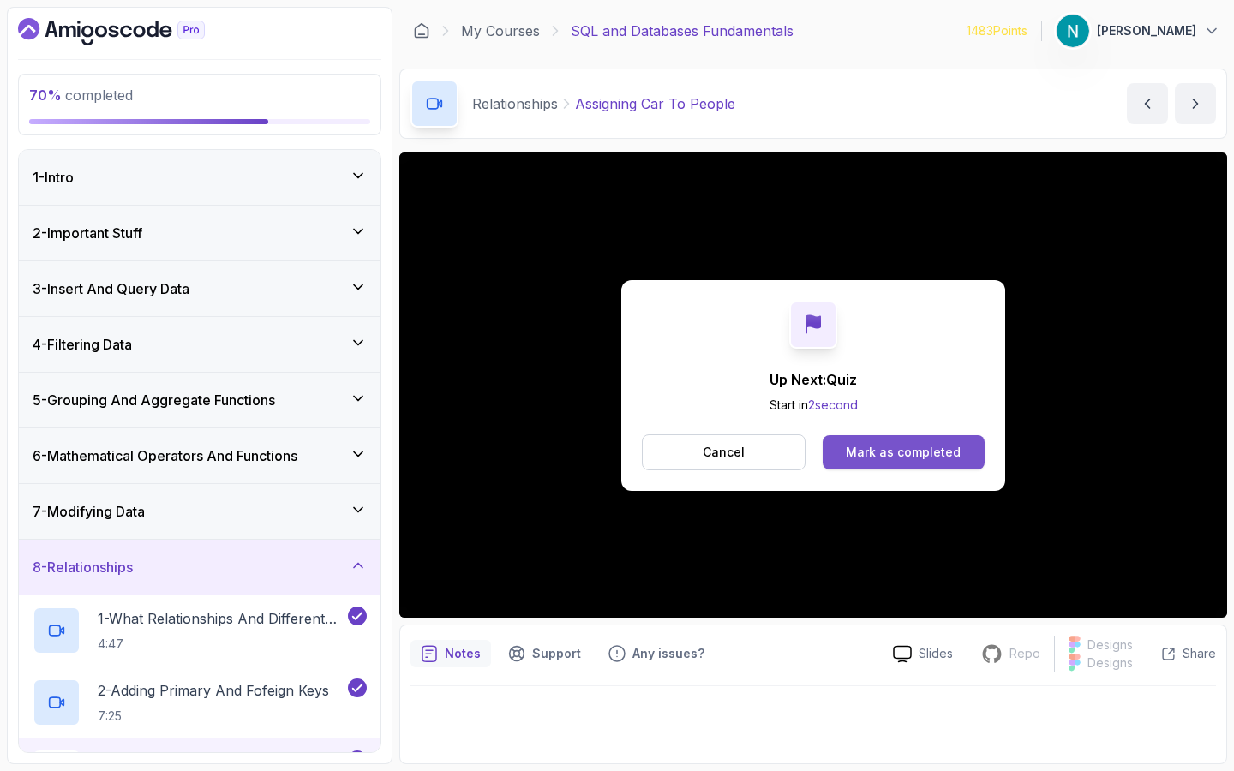
scroll to position [297, 0]
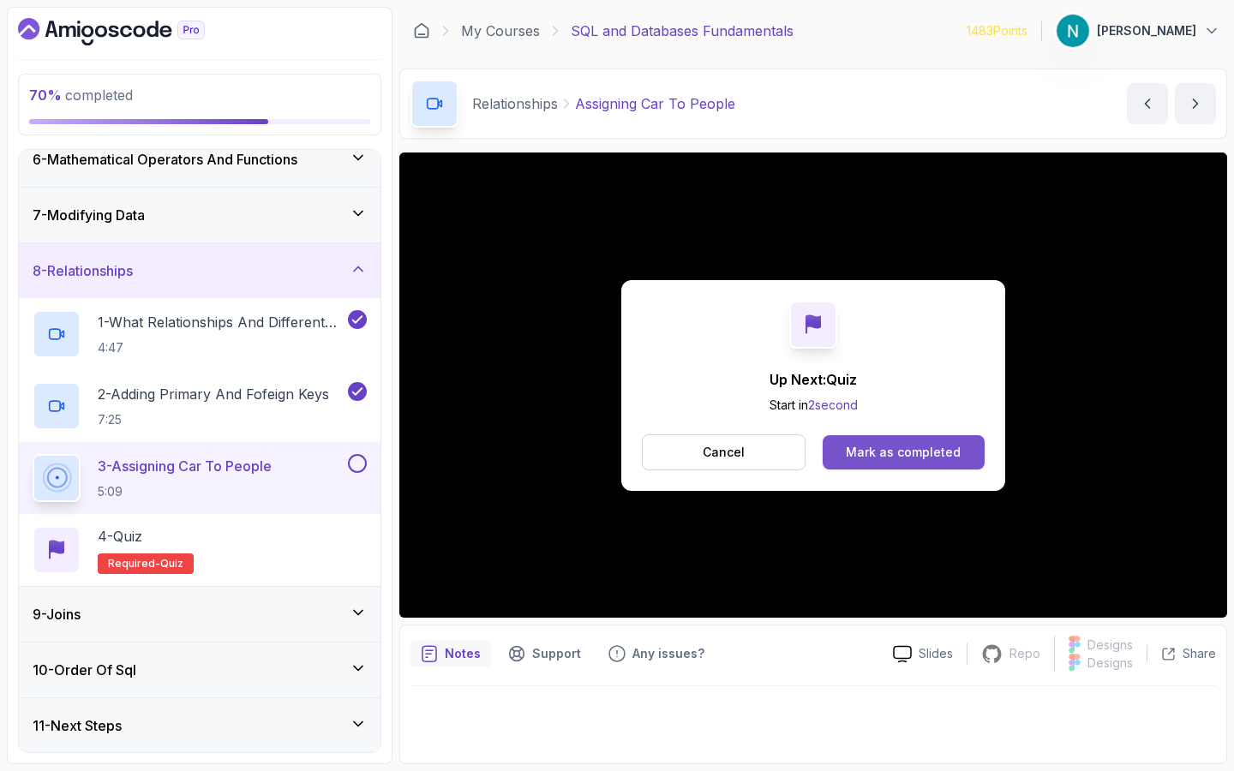
click at [899, 448] on div "Mark as completed" at bounding box center [903, 452] width 115 height 17
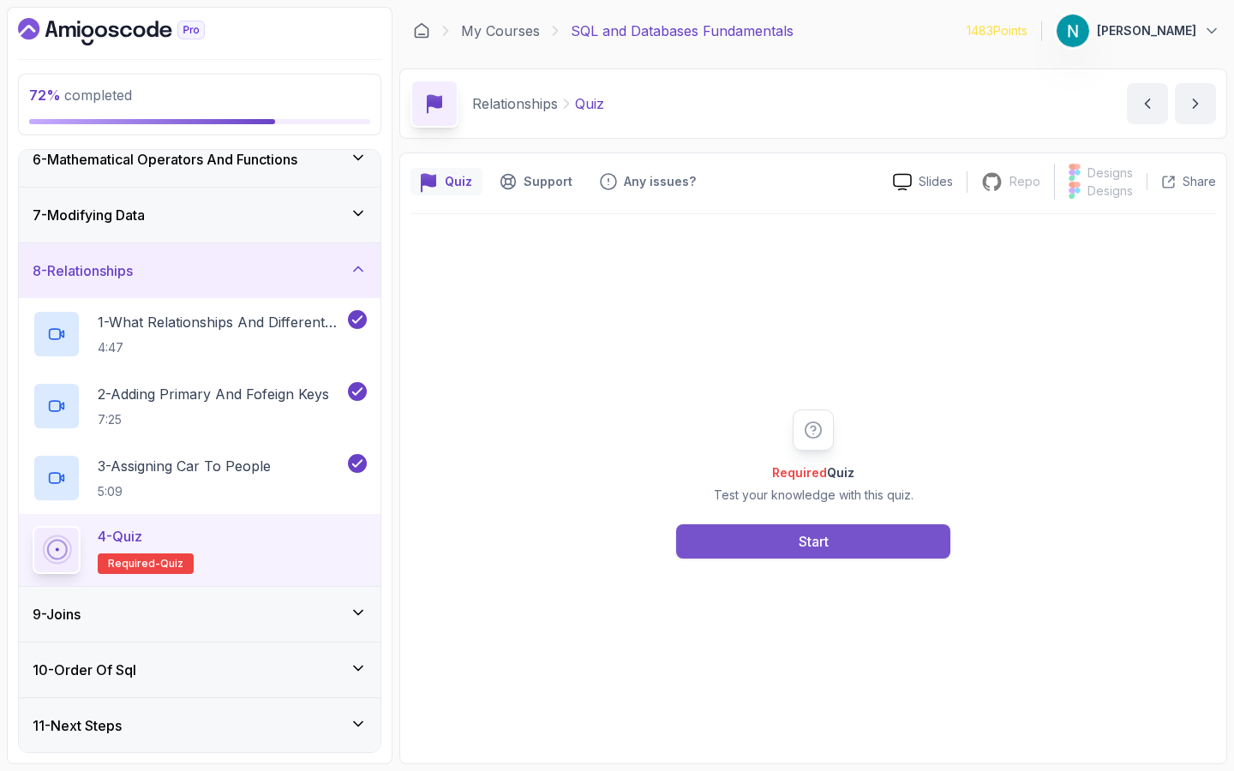
click at [794, 548] on button "Start" at bounding box center [813, 542] width 274 height 34
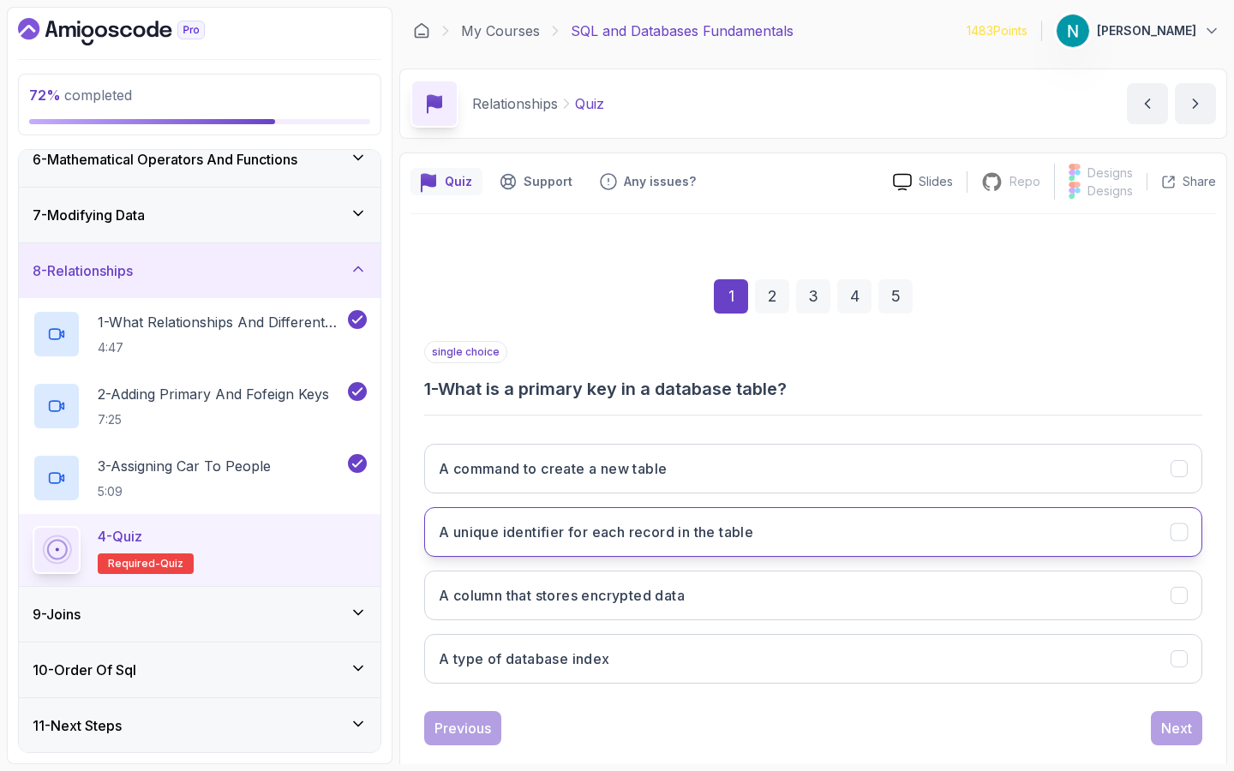
click at [764, 536] on button "A unique identifier for each record in the table" at bounding box center [813, 532] width 778 height 50
click at [1177, 728] on div "Next" at bounding box center [1176, 728] width 31 height 21
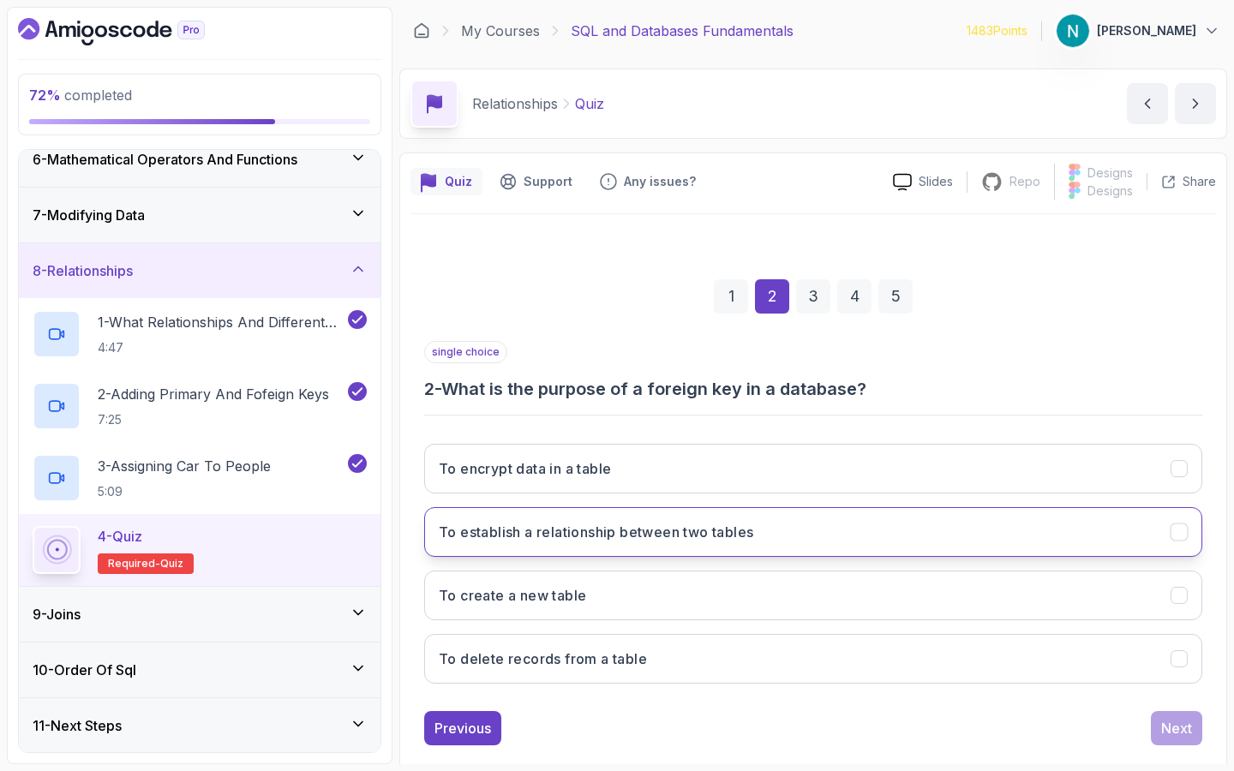
click at [716, 529] on h3 "To establish a relationship between two tables" at bounding box center [596, 532] width 315 height 21
click at [1185, 729] on div "Next" at bounding box center [1176, 728] width 31 height 21
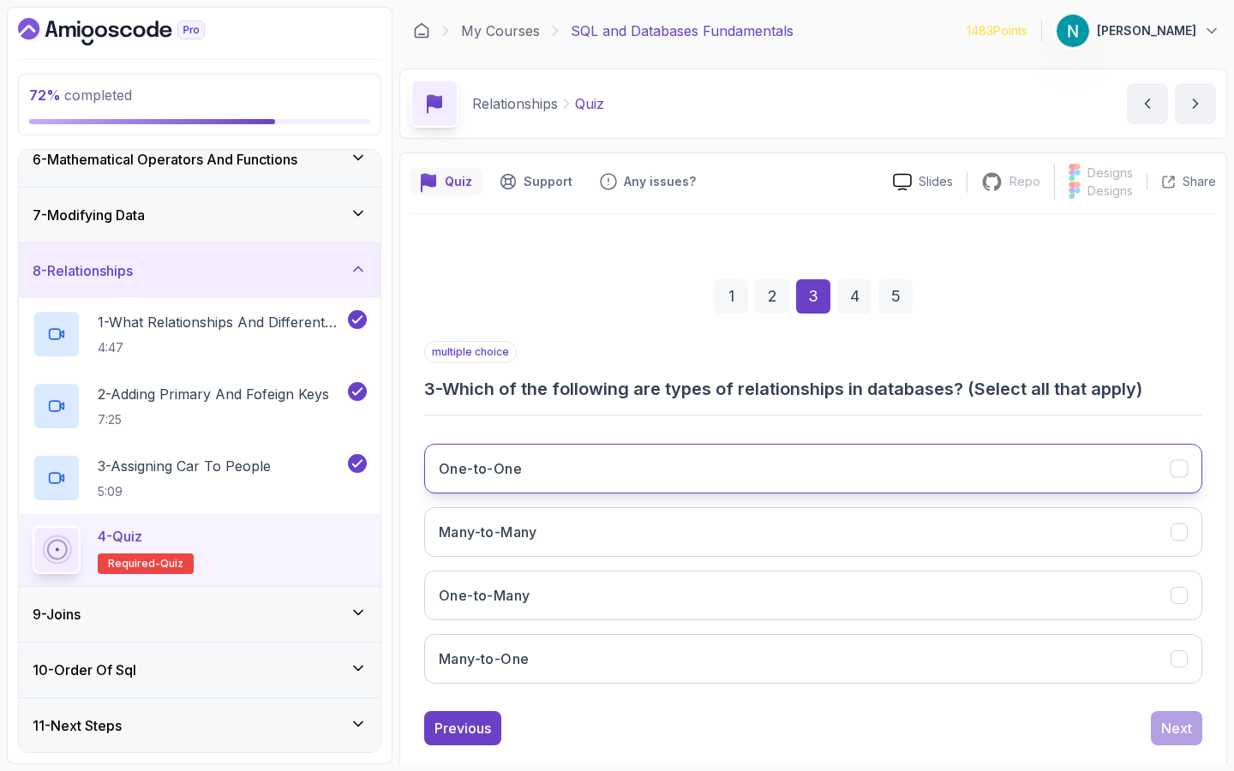
click at [661, 489] on button "One-to-One" at bounding box center [813, 469] width 778 height 50
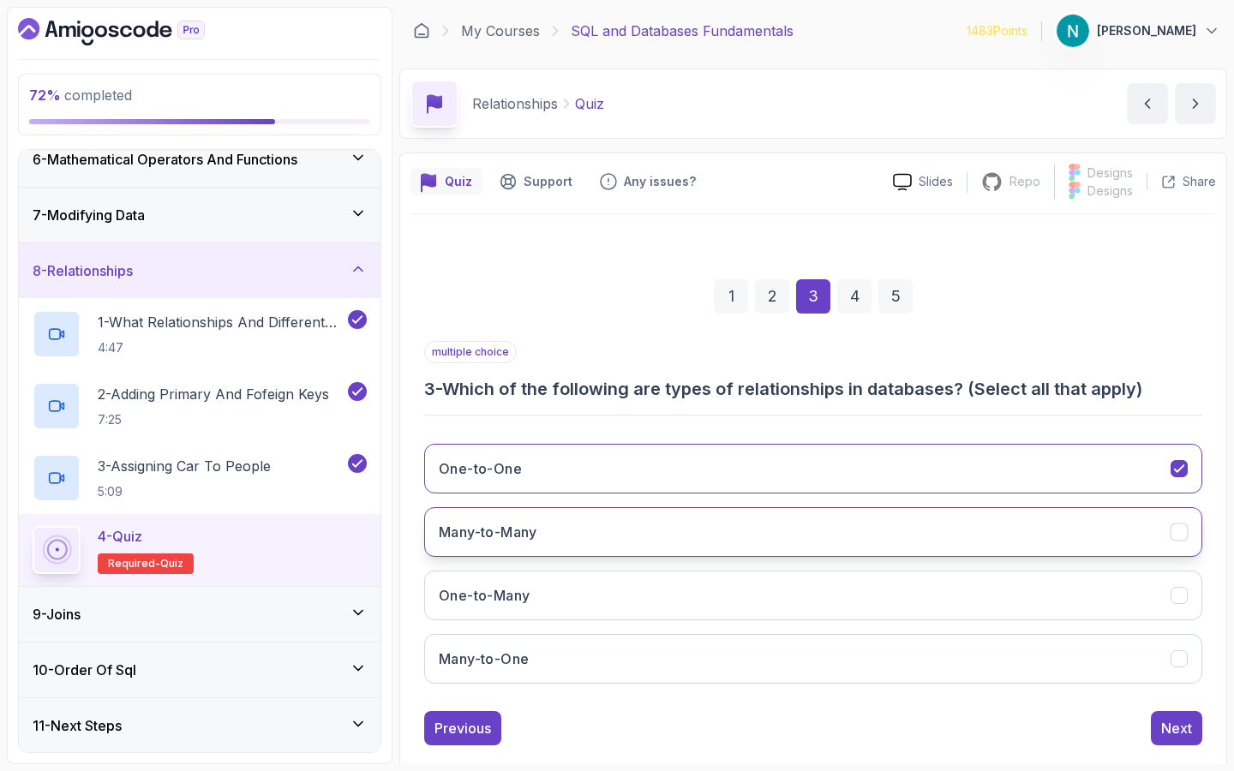
click at [604, 532] on button "Many-to-Many" at bounding box center [813, 532] width 778 height 50
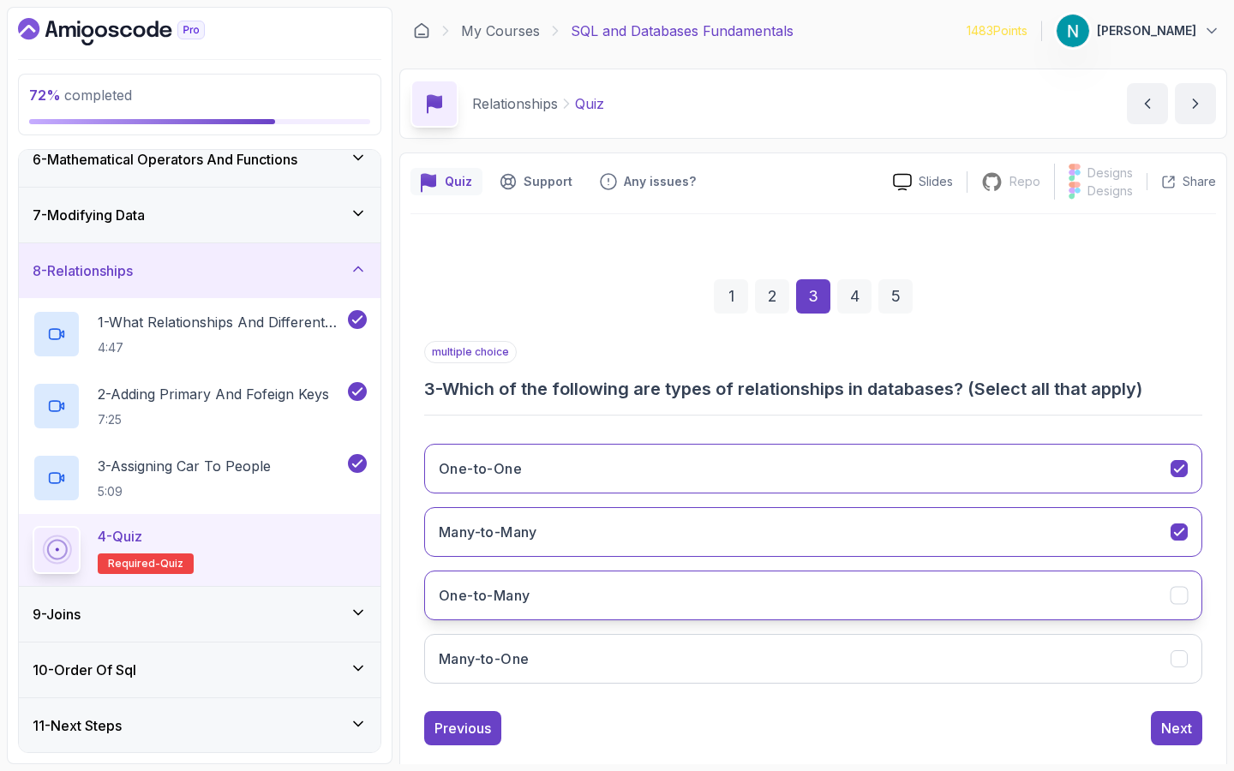
click at [535, 597] on button "One-to-Many" at bounding box center [813, 596] width 778 height 50
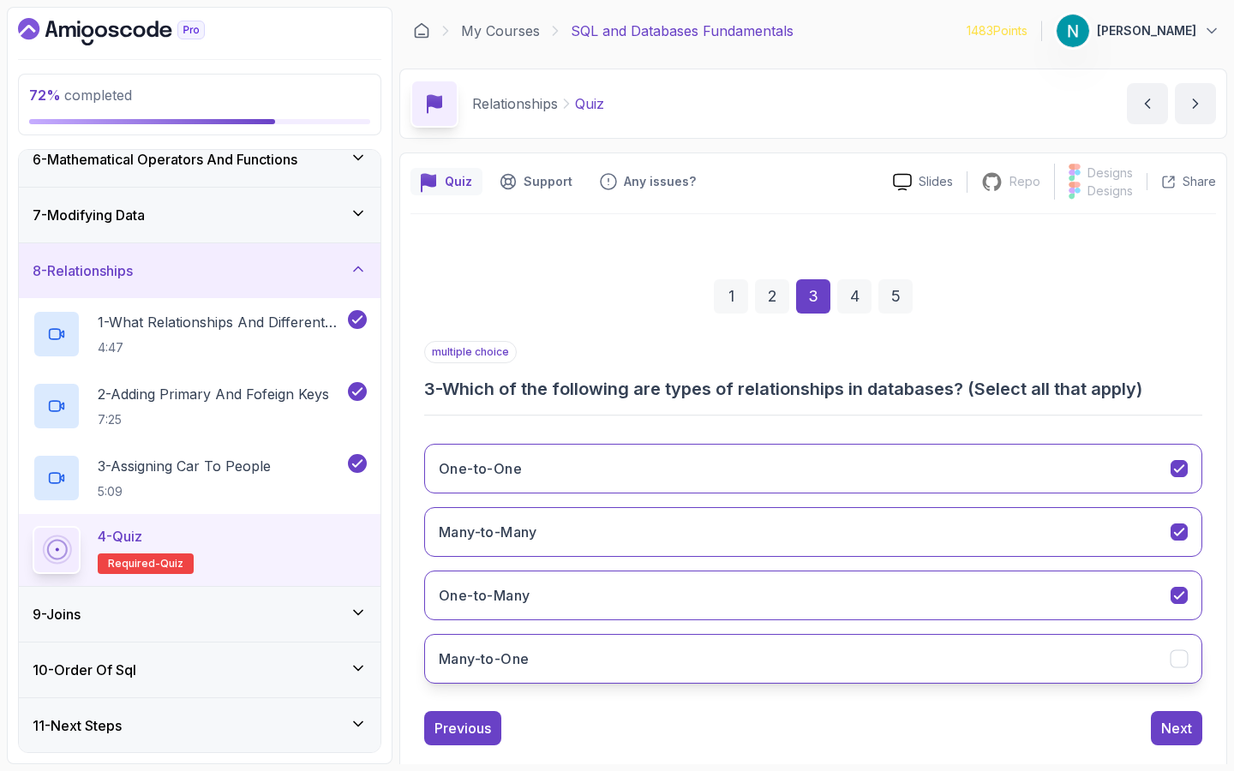
click at [484, 661] on h3 "Many-to-One" at bounding box center [484, 659] width 90 height 21
click at [1163, 738] on button "Next" at bounding box center [1176, 728] width 51 height 34
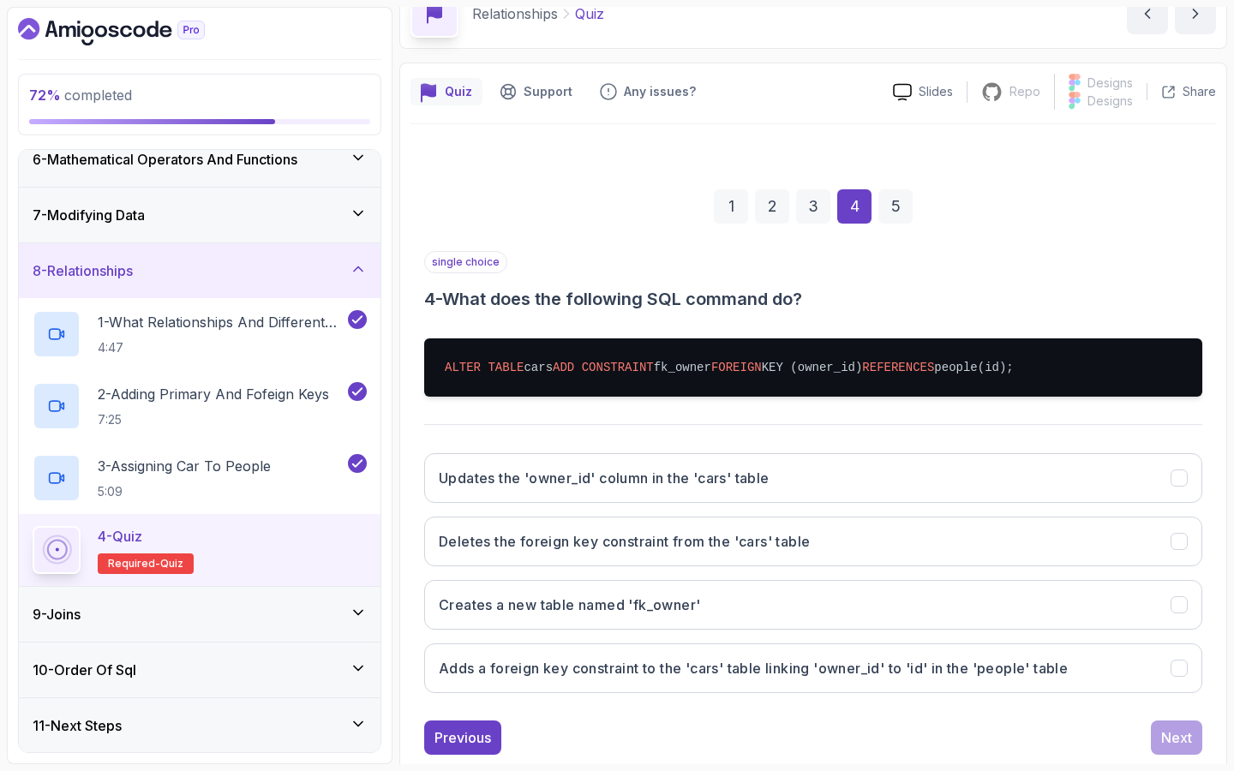
scroll to position [92, 0]
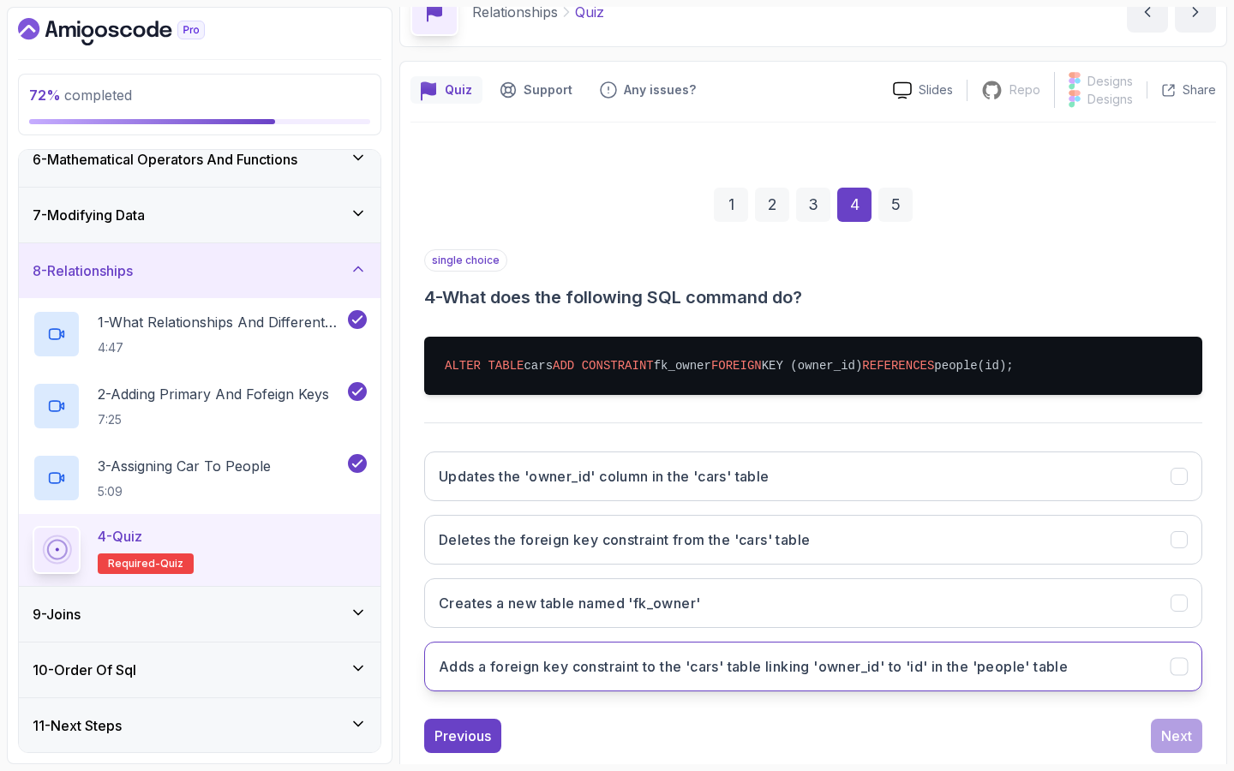
click at [557, 666] on h3 "Adds a foreign key constraint to the 'cars' table linking 'owner_id' to 'id' in…" at bounding box center [753, 667] width 629 height 21
click at [1173, 735] on div "Next" at bounding box center [1176, 736] width 31 height 21
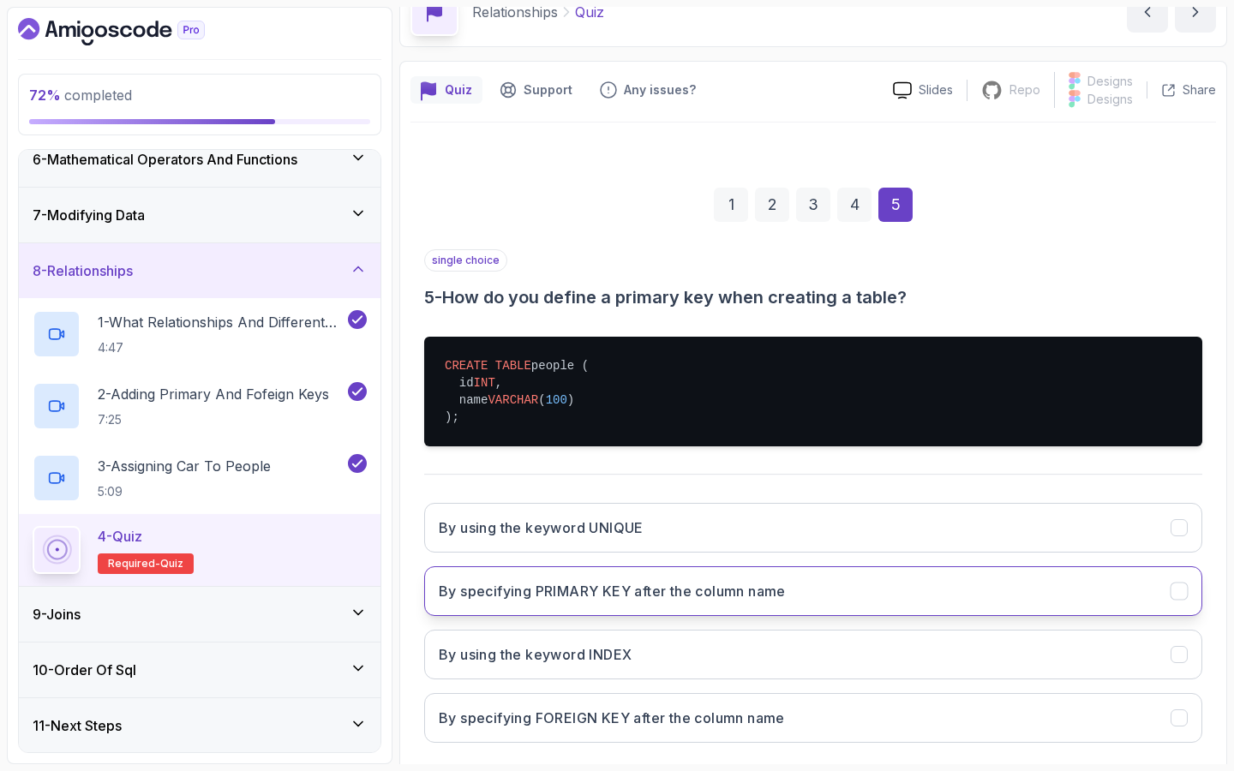
click at [755, 579] on button "By specifying PRIMARY KEY after the column name" at bounding box center [813, 592] width 778 height 50
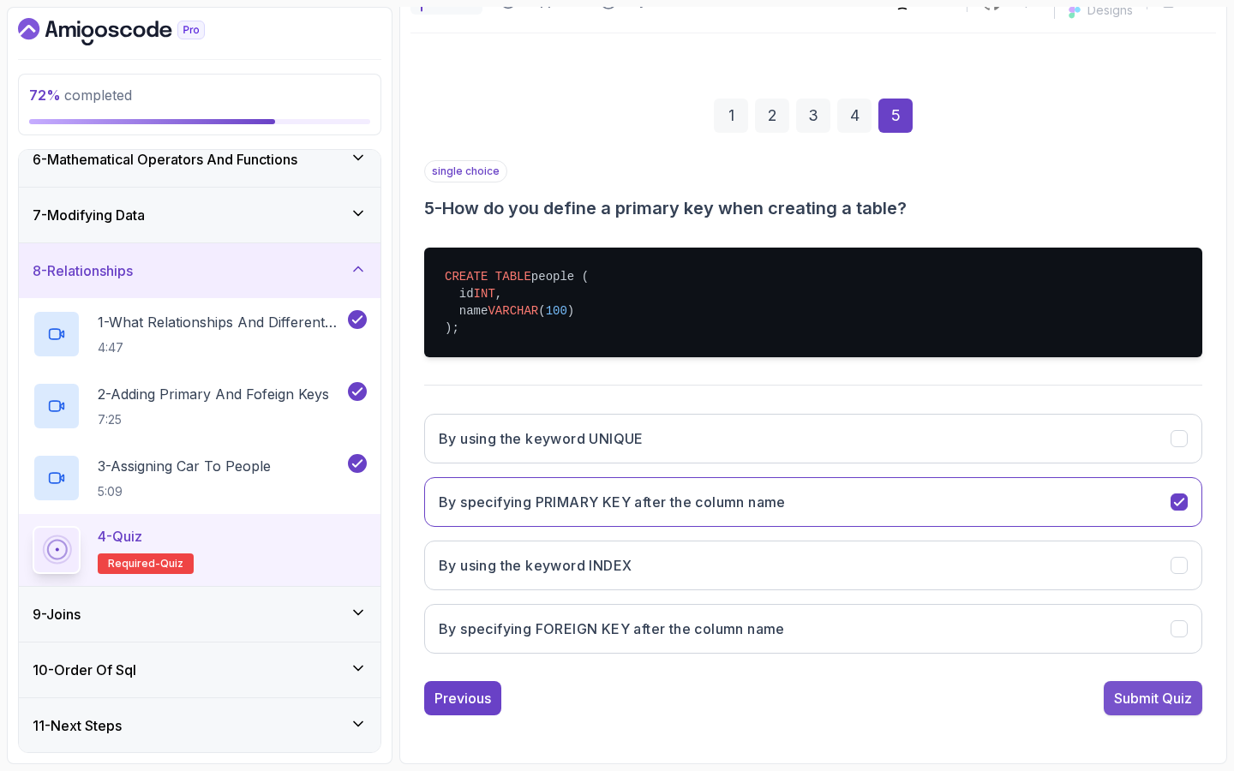
click at [1154, 697] on div "Submit Quiz" at bounding box center [1153, 698] width 78 height 21
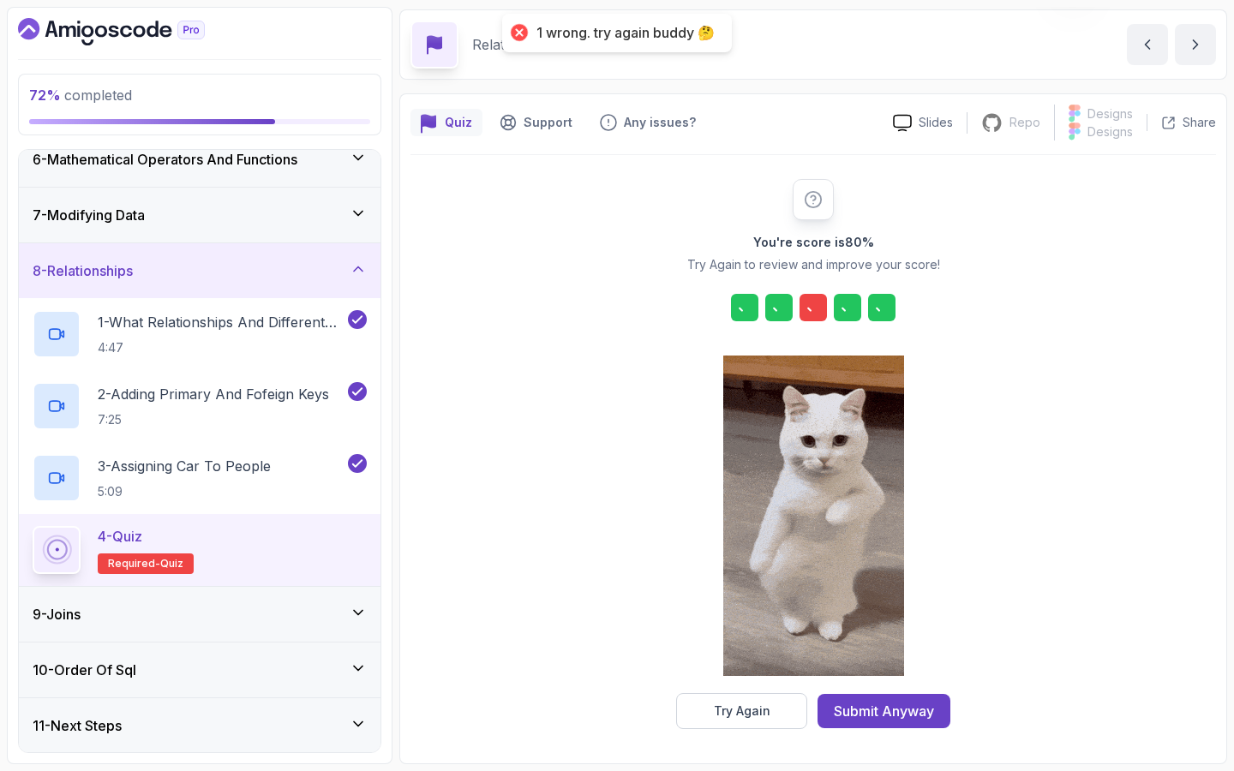
scroll to position [59, 0]
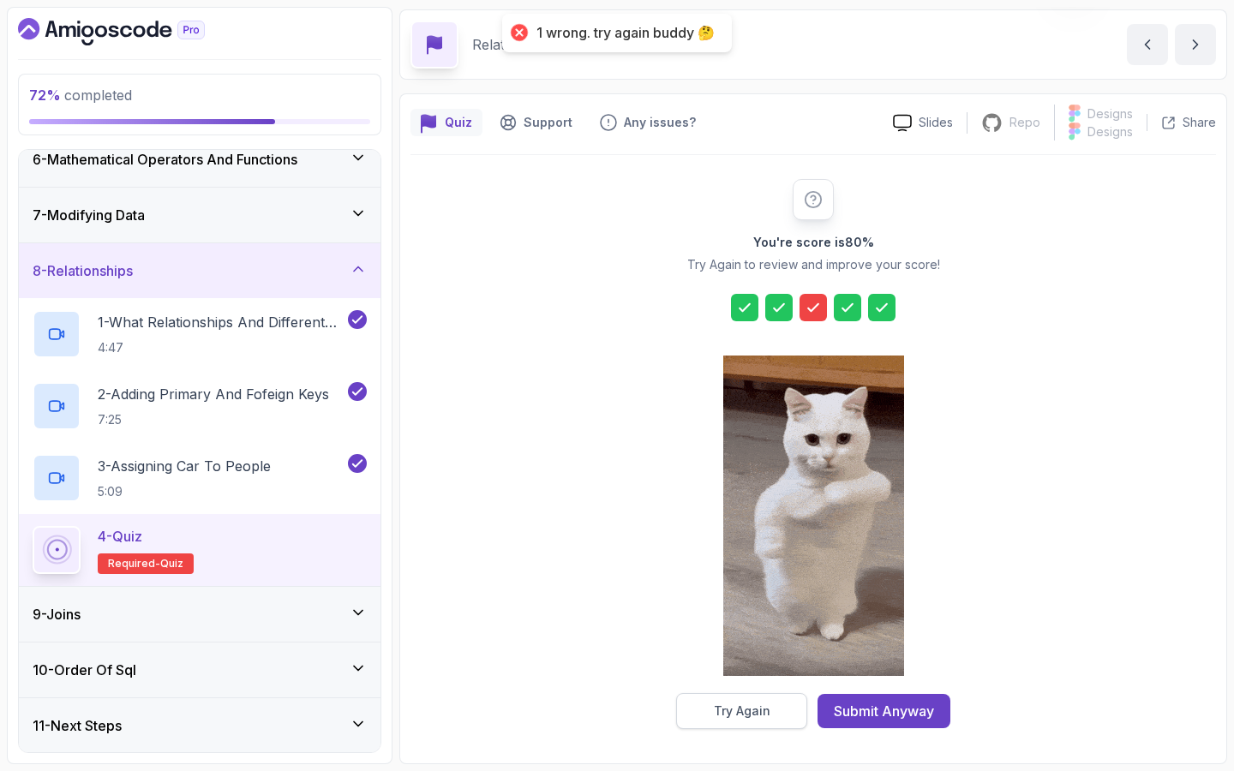
click at [720, 712] on div "Try Again" at bounding box center [742, 711] width 57 height 17
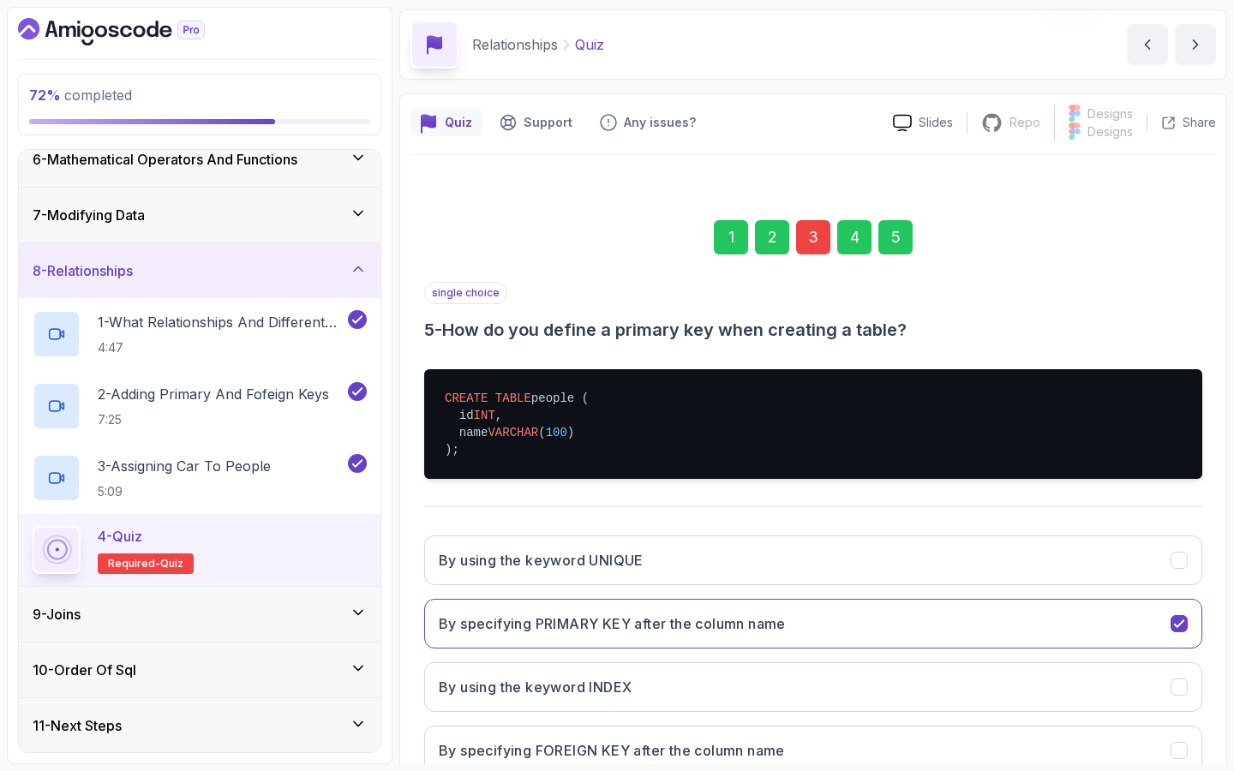
click at [804, 238] on div "3" at bounding box center [813, 237] width 34 height 34
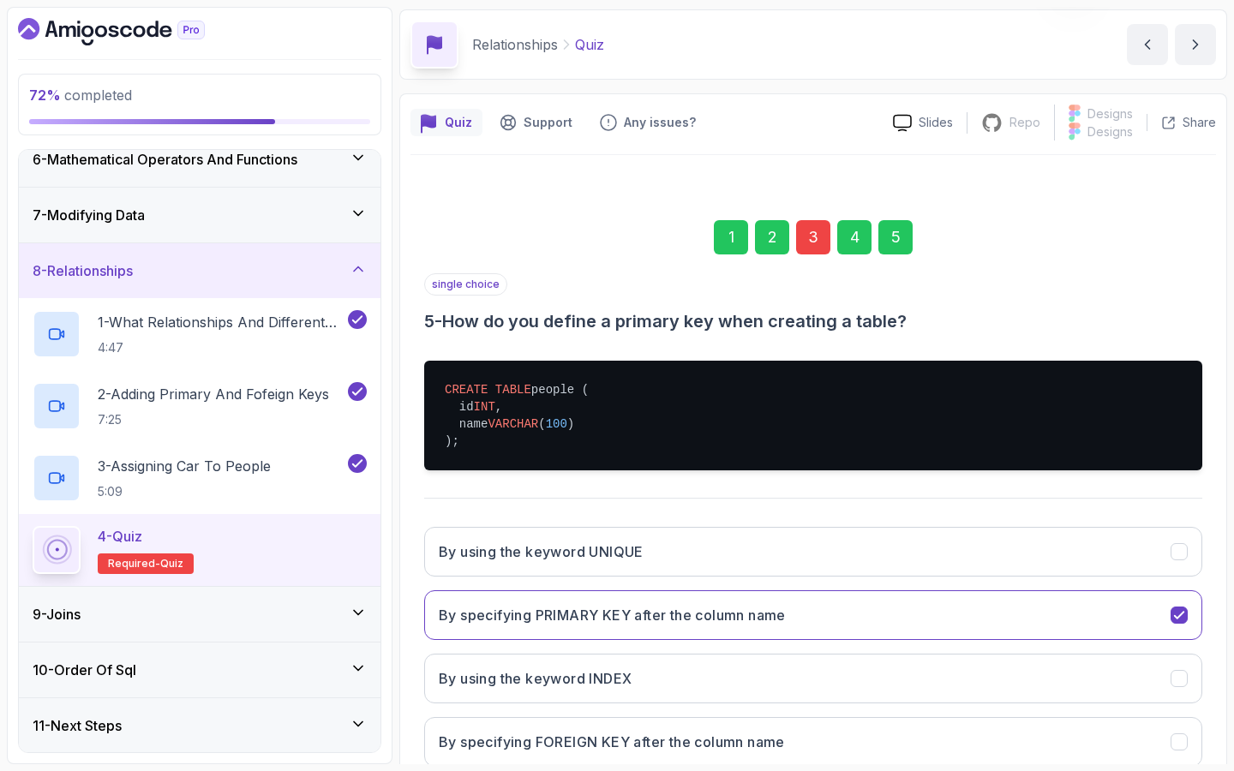
scroll to position [30, 0]
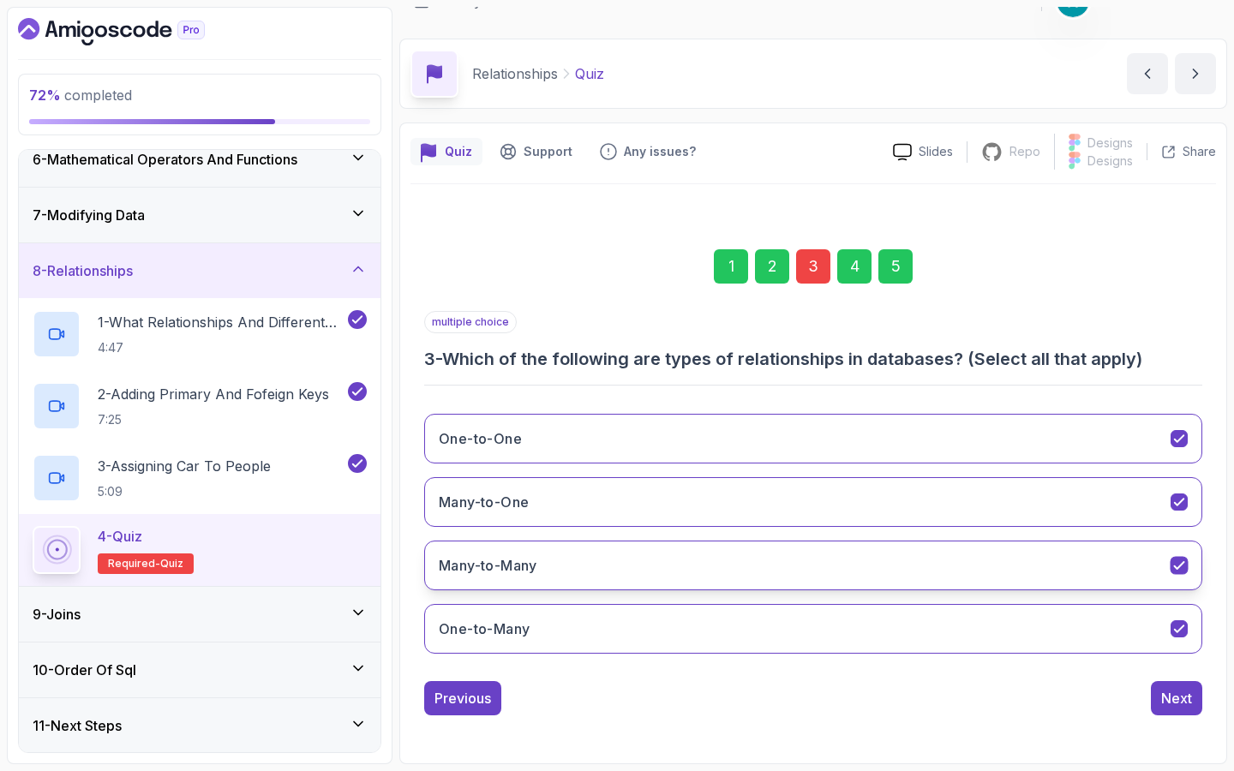
click at [531, 577] on button "Many-to-Many" at bounding box center [813, 566] width 778 height 50
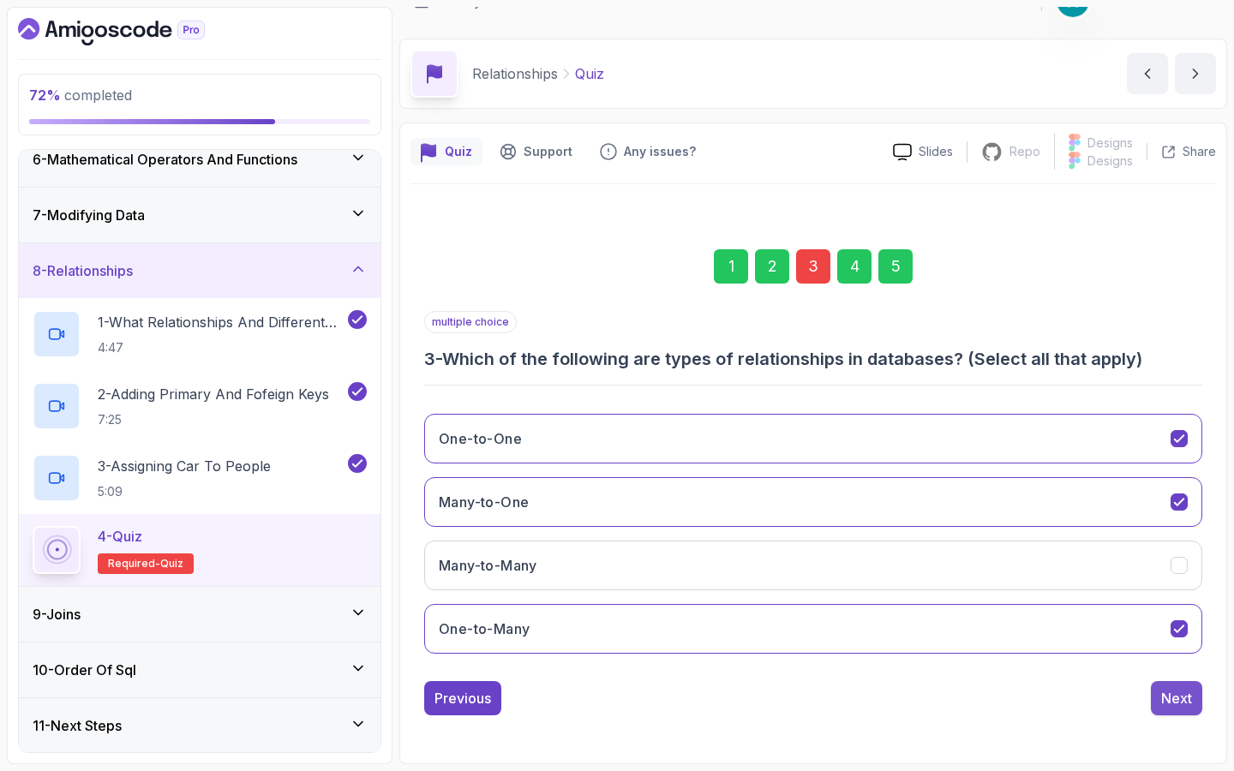
click at [1185, 702] on div "Next" at bounding box center [1176, 698] width 31 height 21
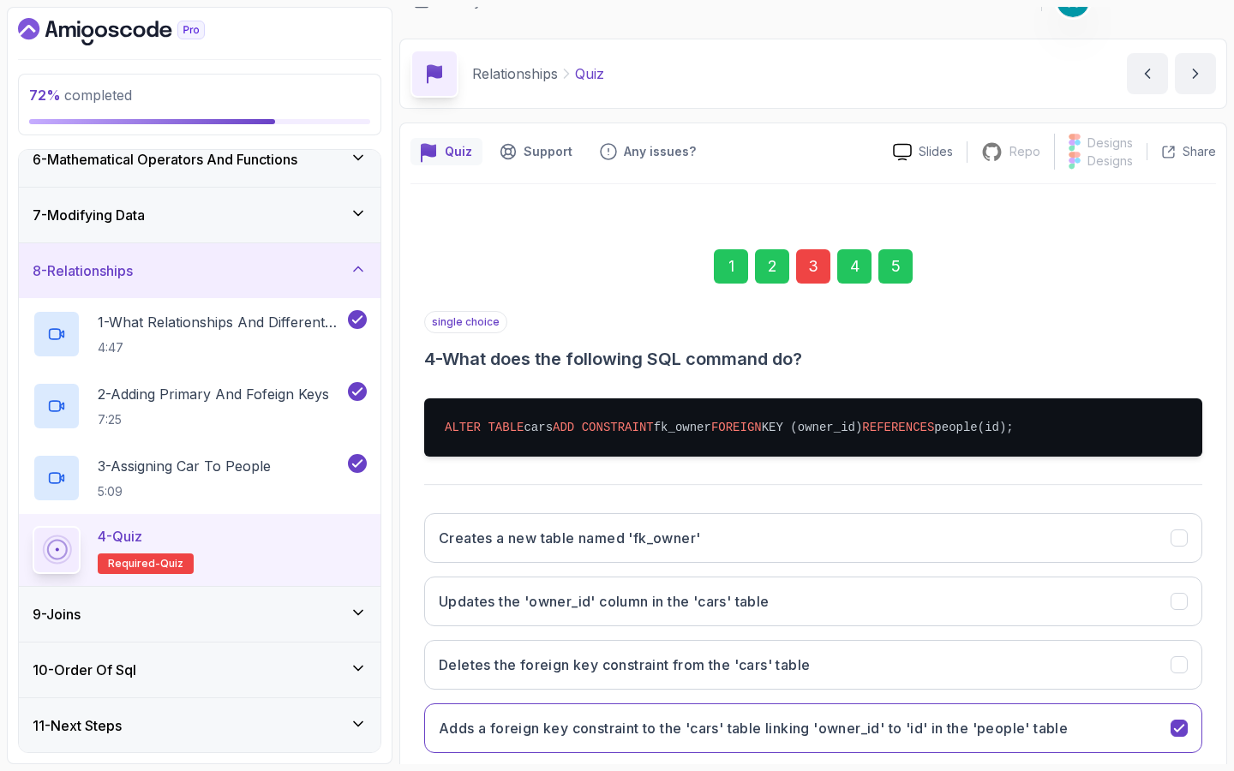
click at [895, 264] on div "5" at bounding box center [896, 266] width 34 height 34
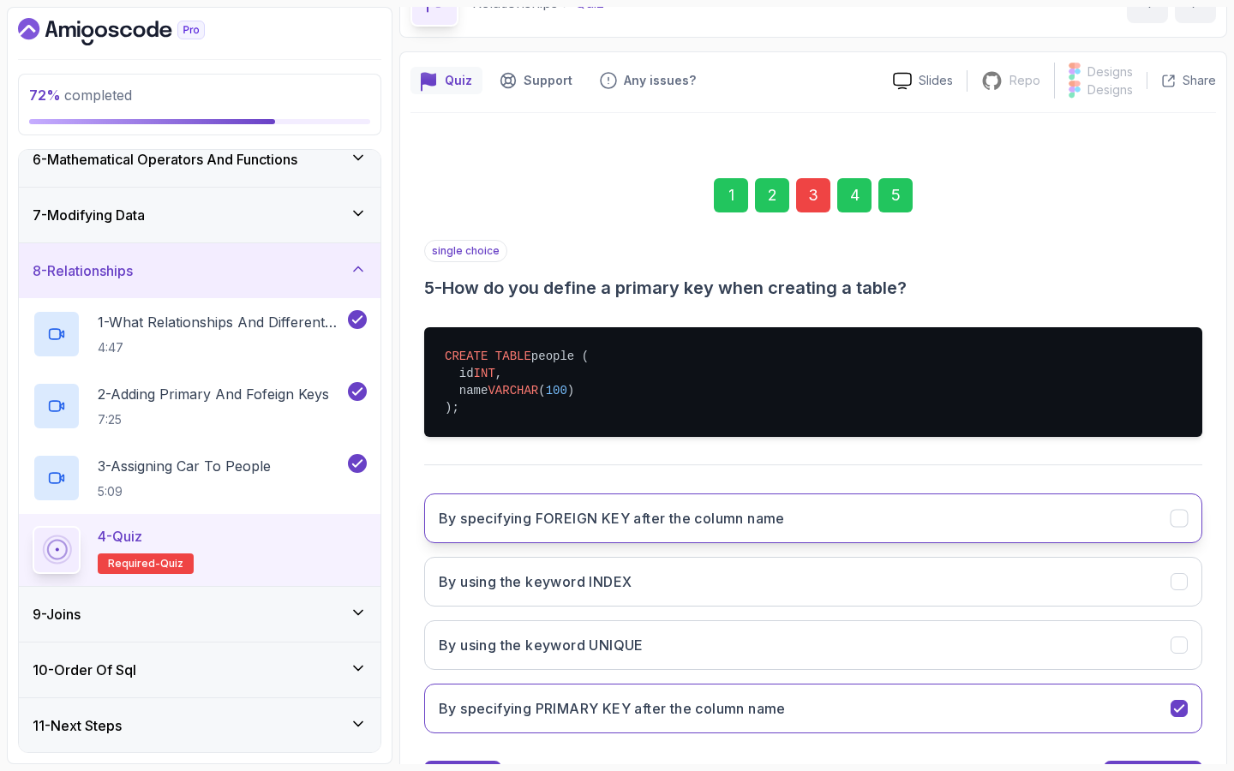
scroll to position [181, 0]
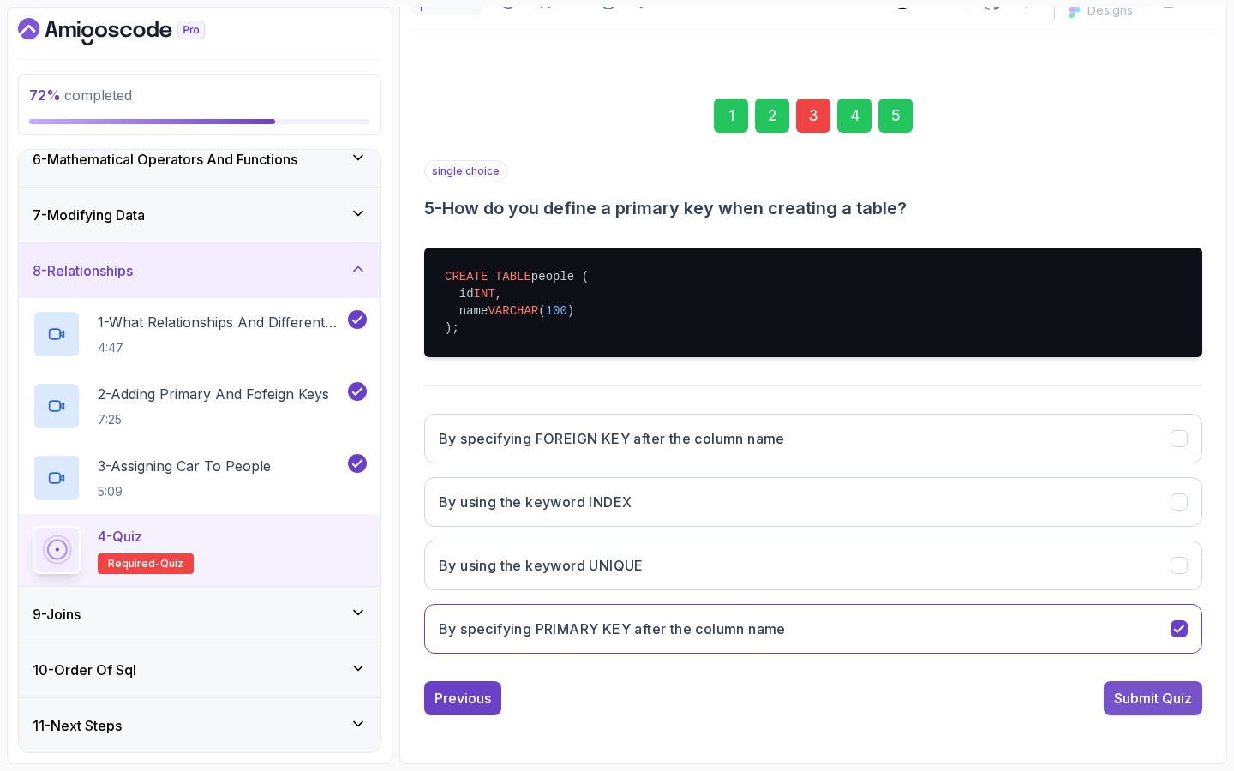
click at [1121, 693] on div "Submit Quiz" at bounding box center [1153, 698] width 78 height 21
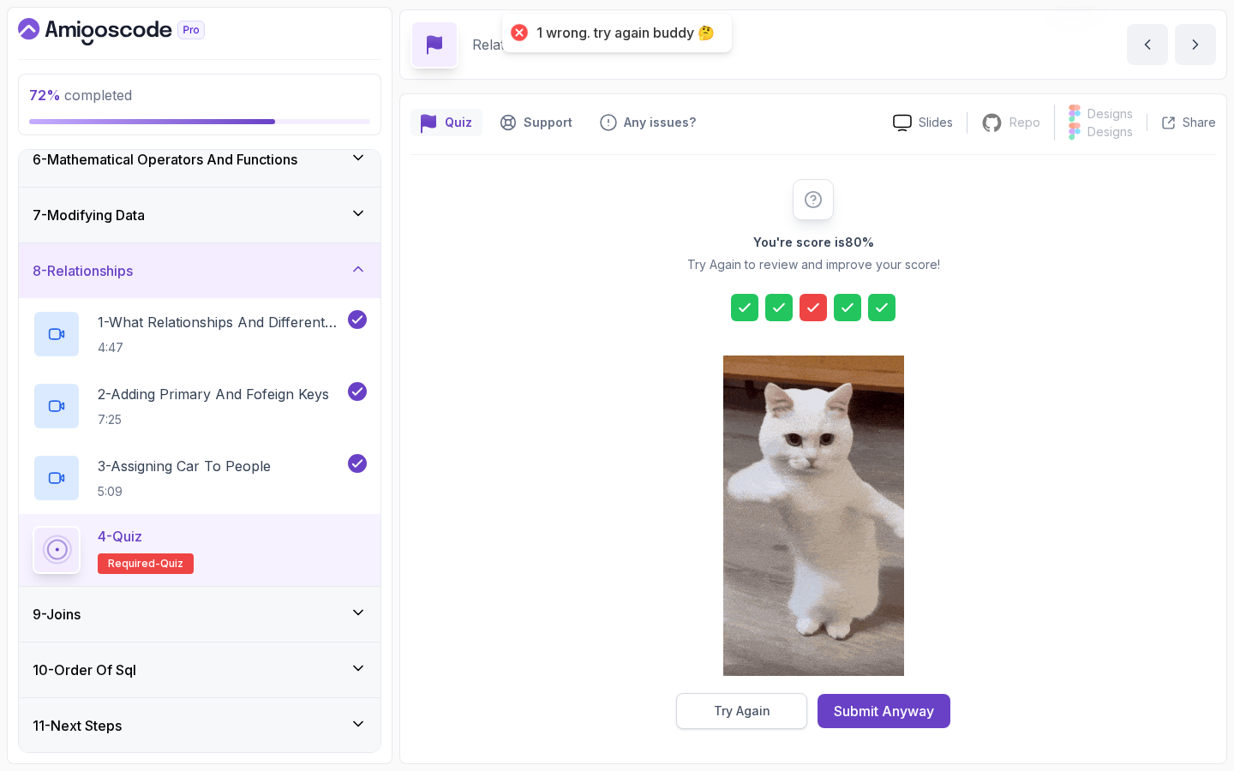
click at [741, 711] on div "Try Again" at bounding box center [742, 711] width 57 height 17
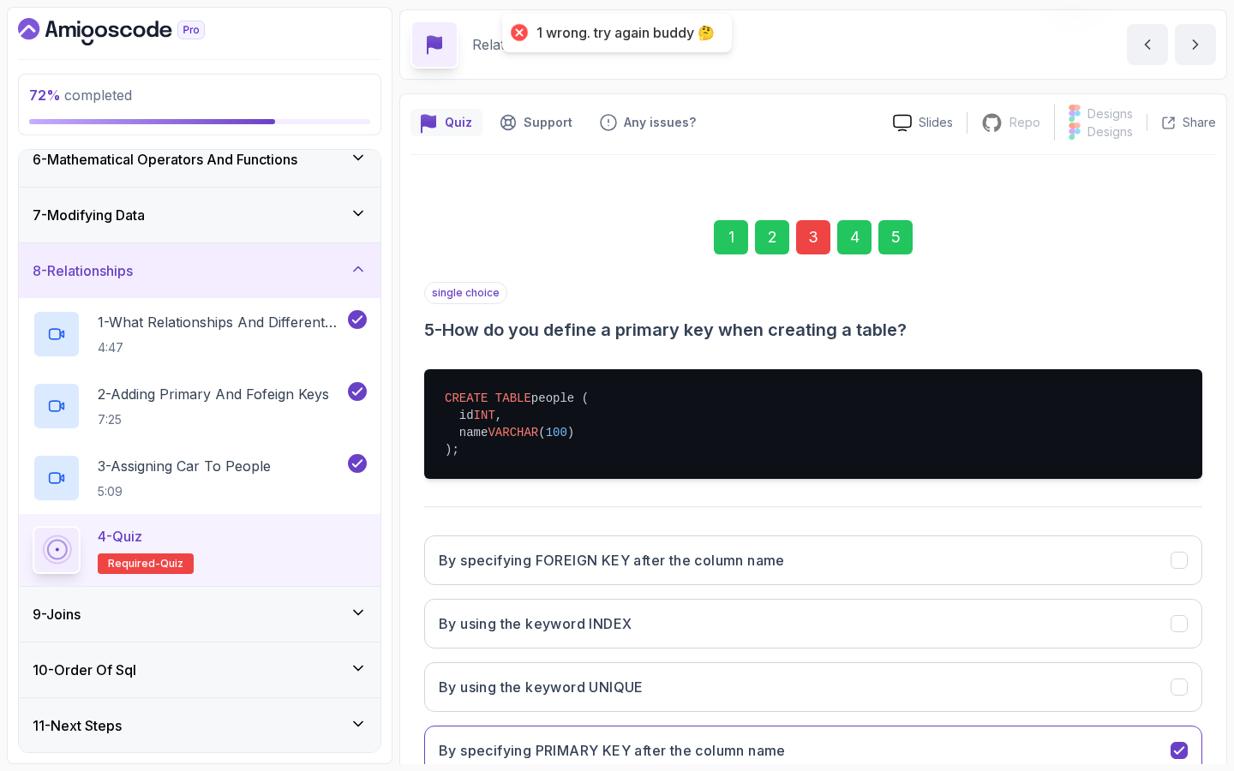
click at [807, 228] on div "3" at bounding box center [813, 237] width 34 height 34
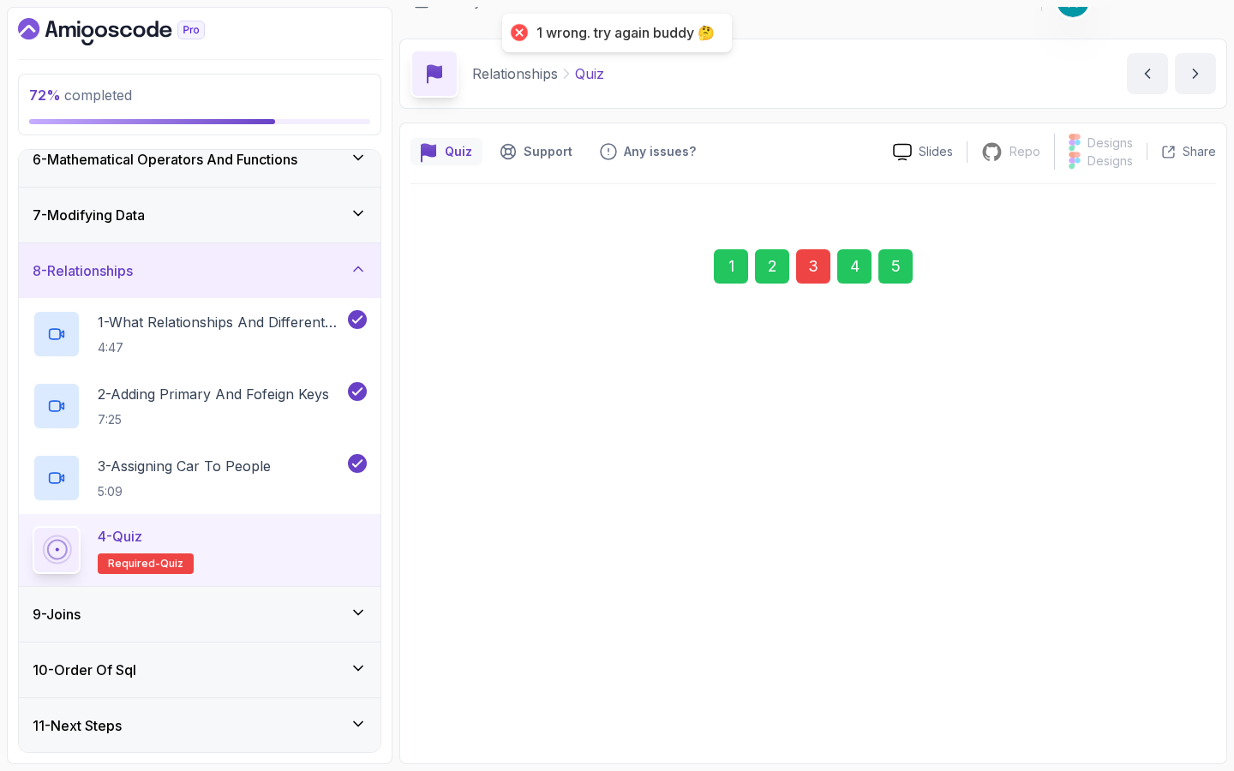
scroll to position [30, 0]
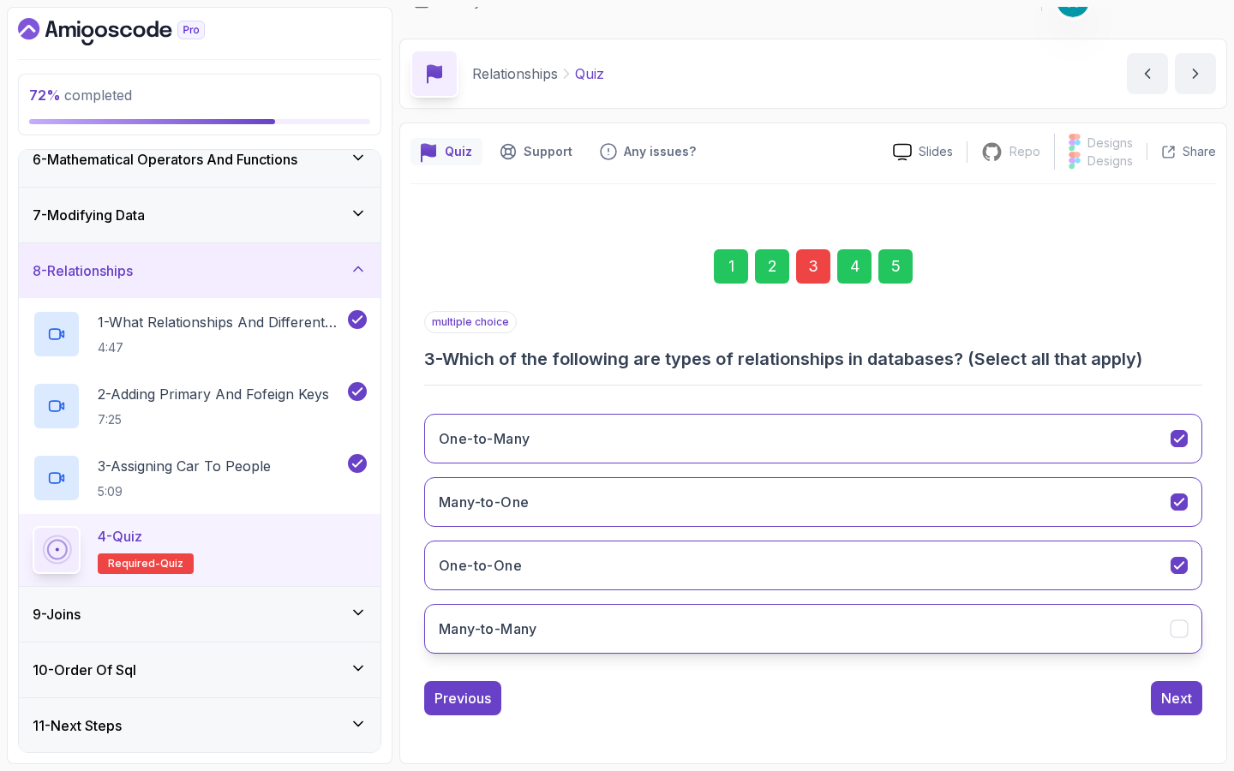
click at [507, 621] on h3 "Many-to-Many" at bounding box center [488, 629] width 99 height 21
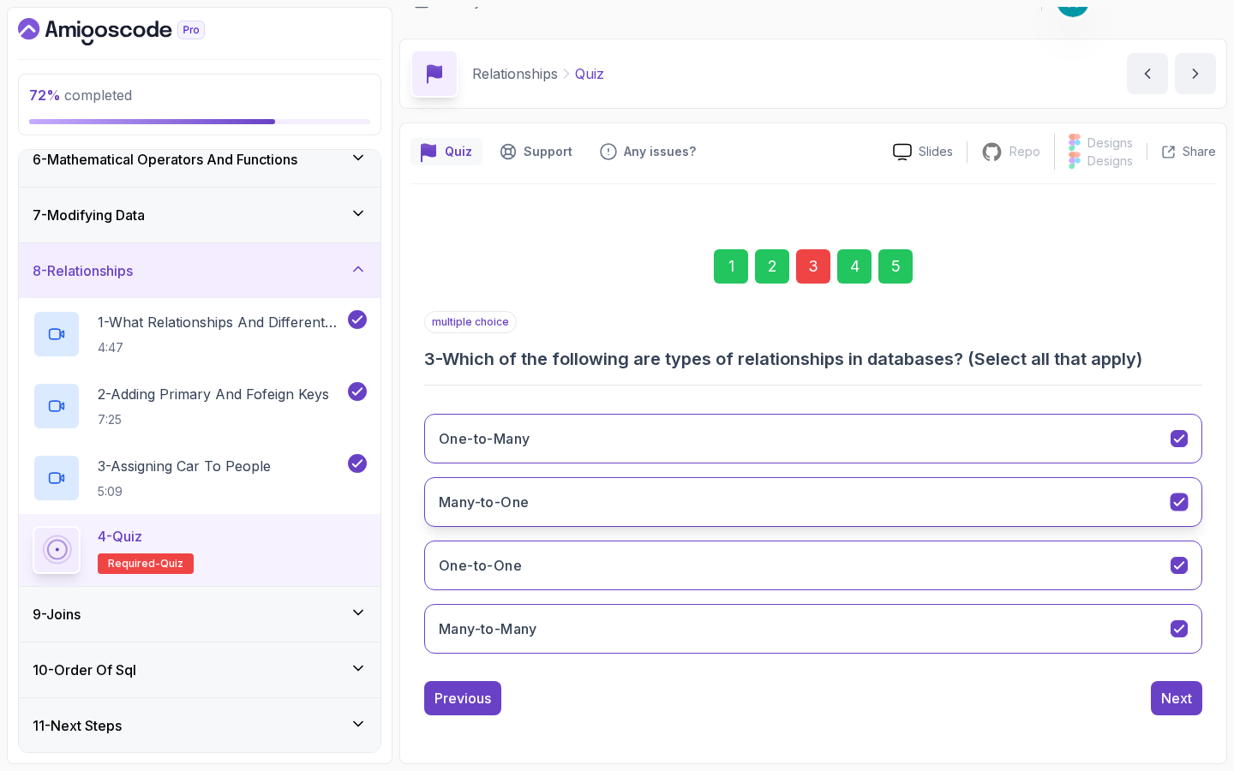
click at [573, 494] on button "Many-to-One" at bounding box center [813, 502] width 778 height 50
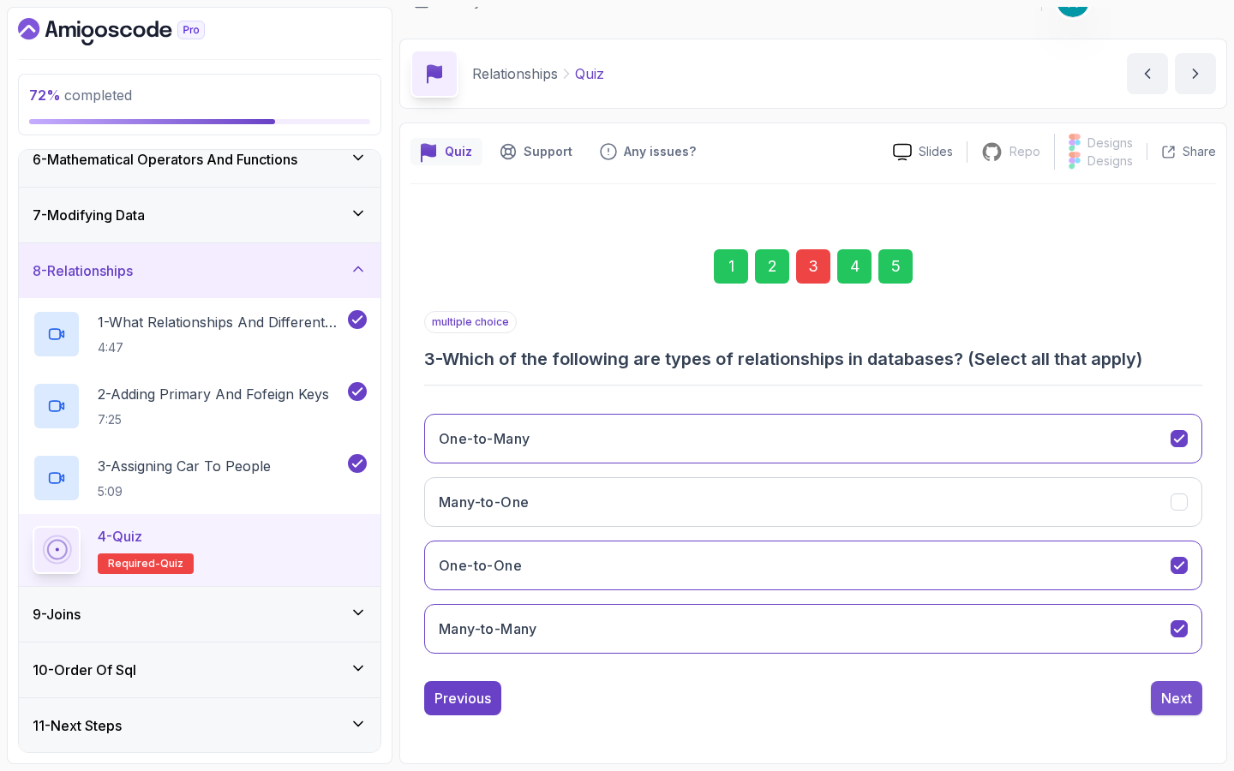
click at [1173, 699] on div "Next" at bounding box center [1176, 698] width 31 height 21
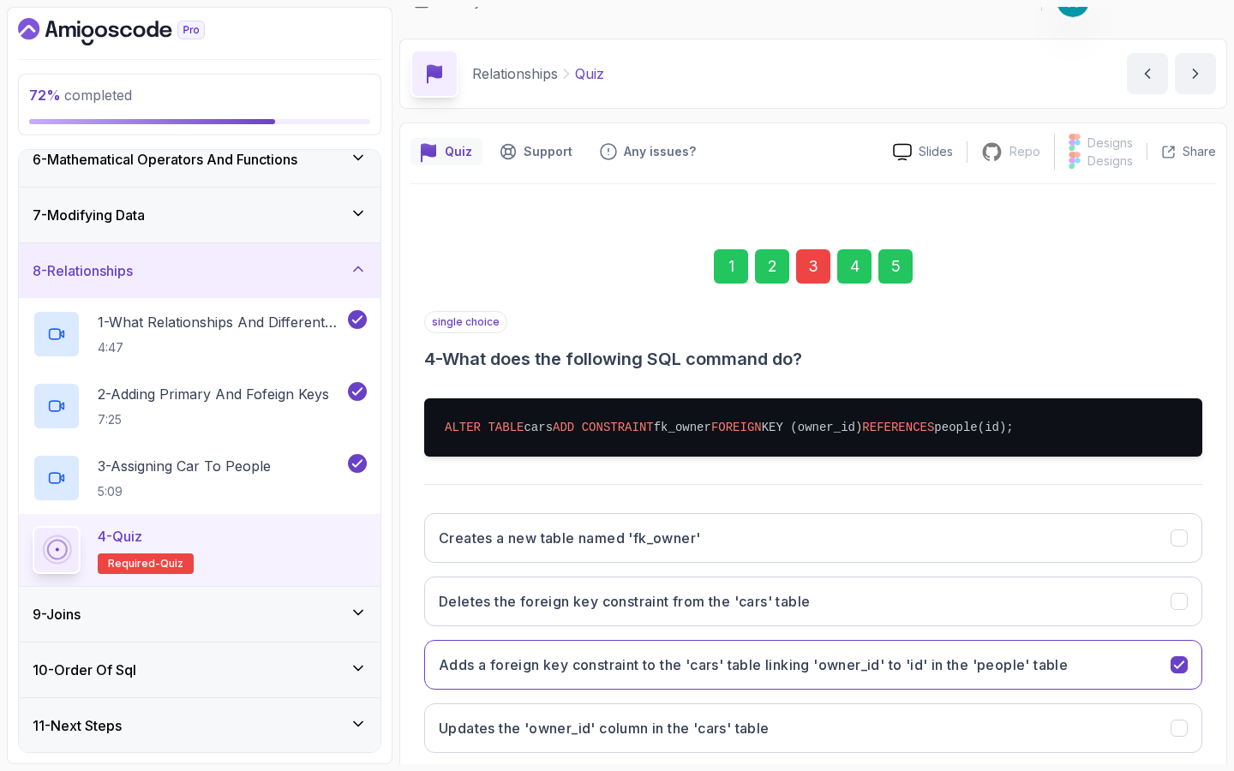
click at [897, 271] on div "5" at bounding box center [896, 266] width 34 height 34
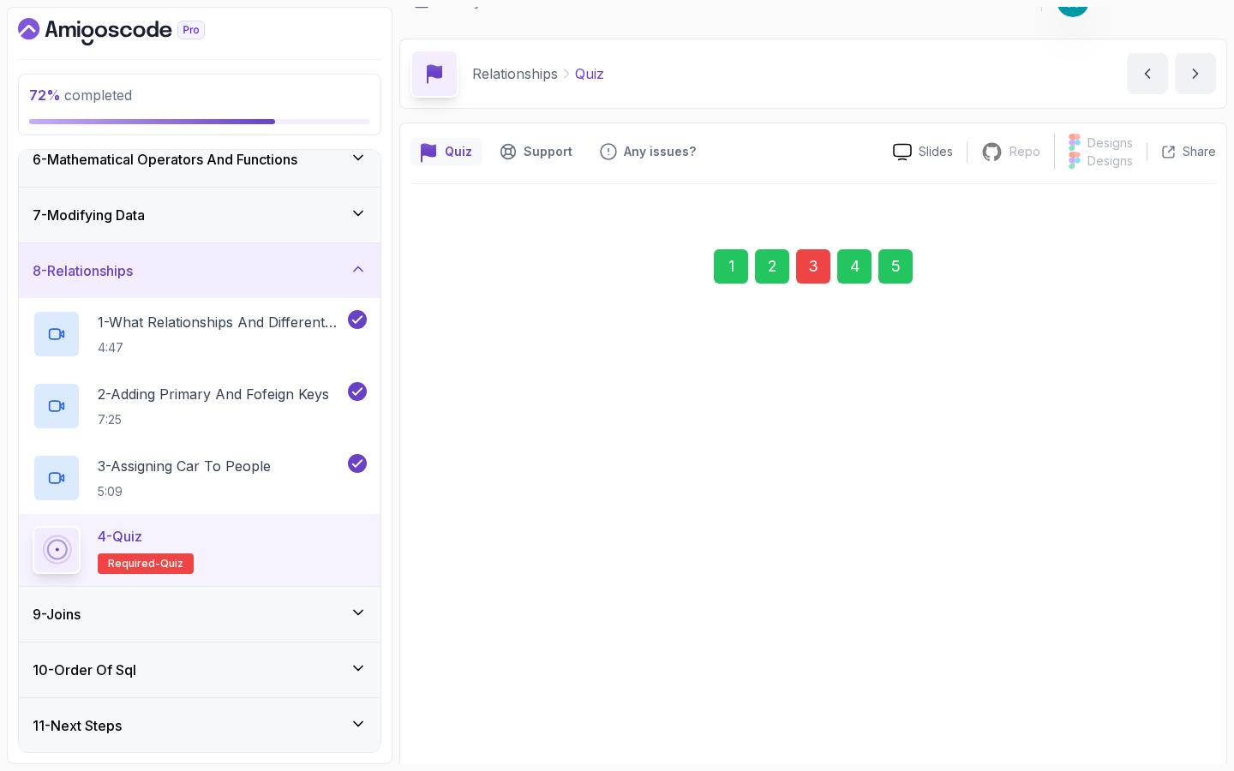
scroll to position [181, 0]
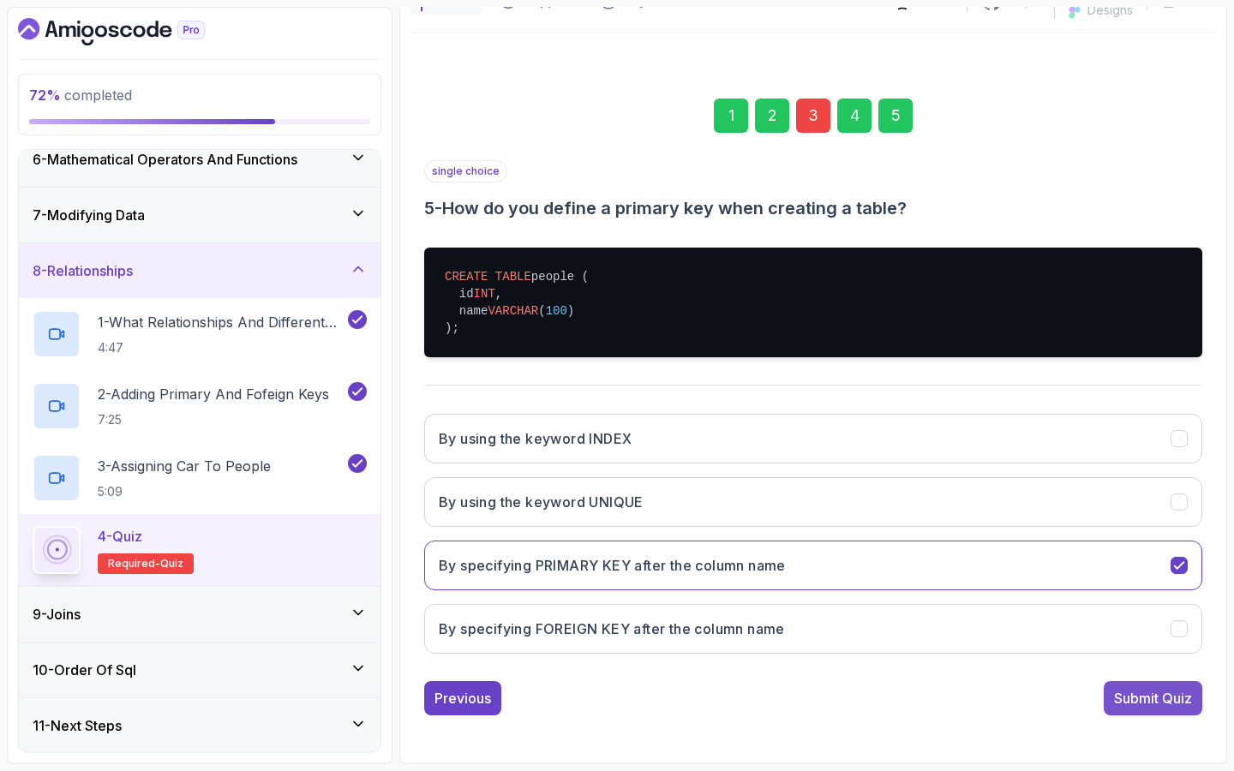
click at [1144, 698] on div "Submit Quiz" at bounding box center [1153, 698] width 78 height 21
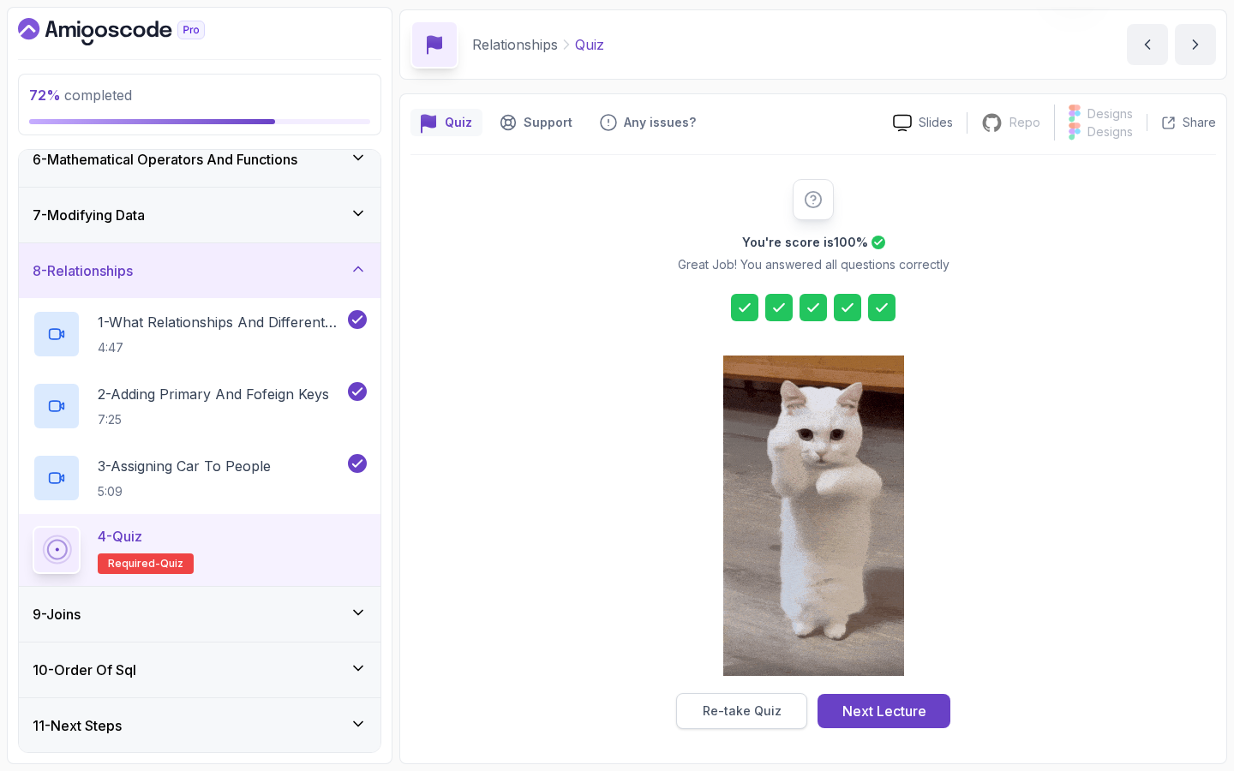
click at [759, 707] on div "Re-take Quiz" at bounding box center [742, 711] width 79 height 17
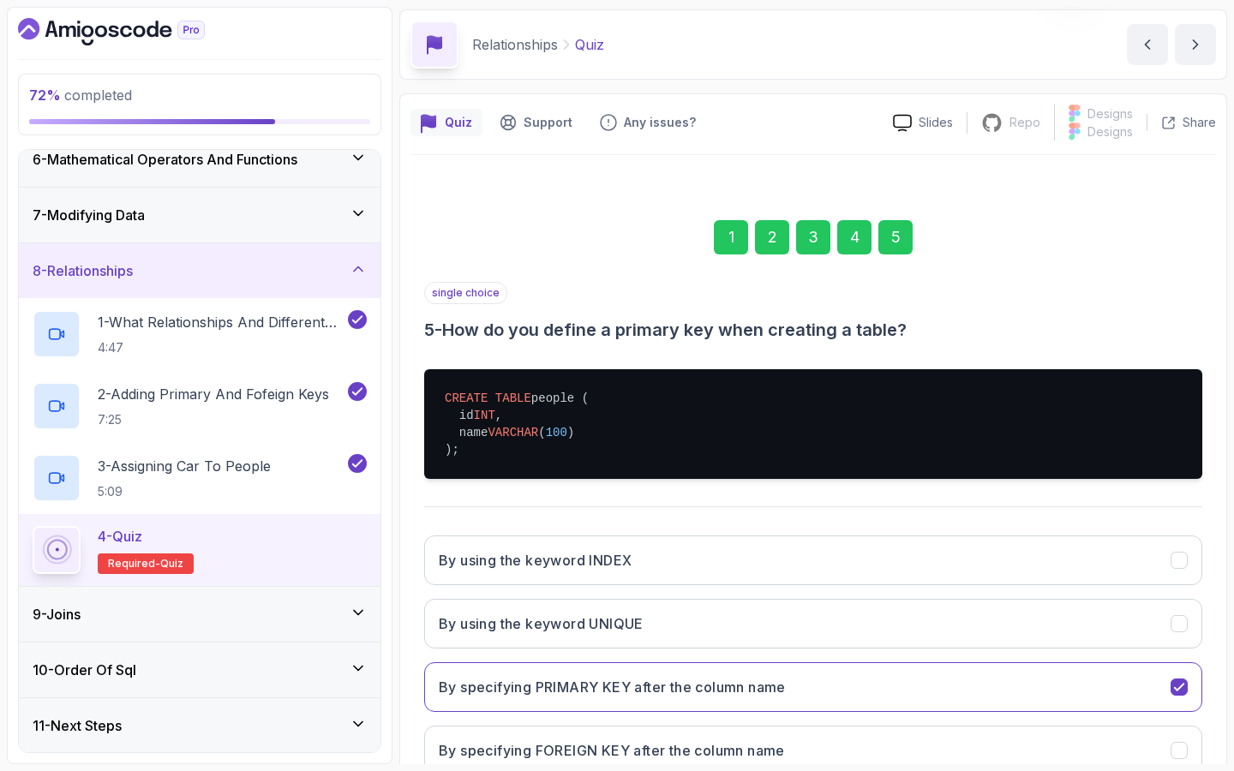
click at [819, 234] on div "3" at bounding box center [813, 237] width 34 height 34
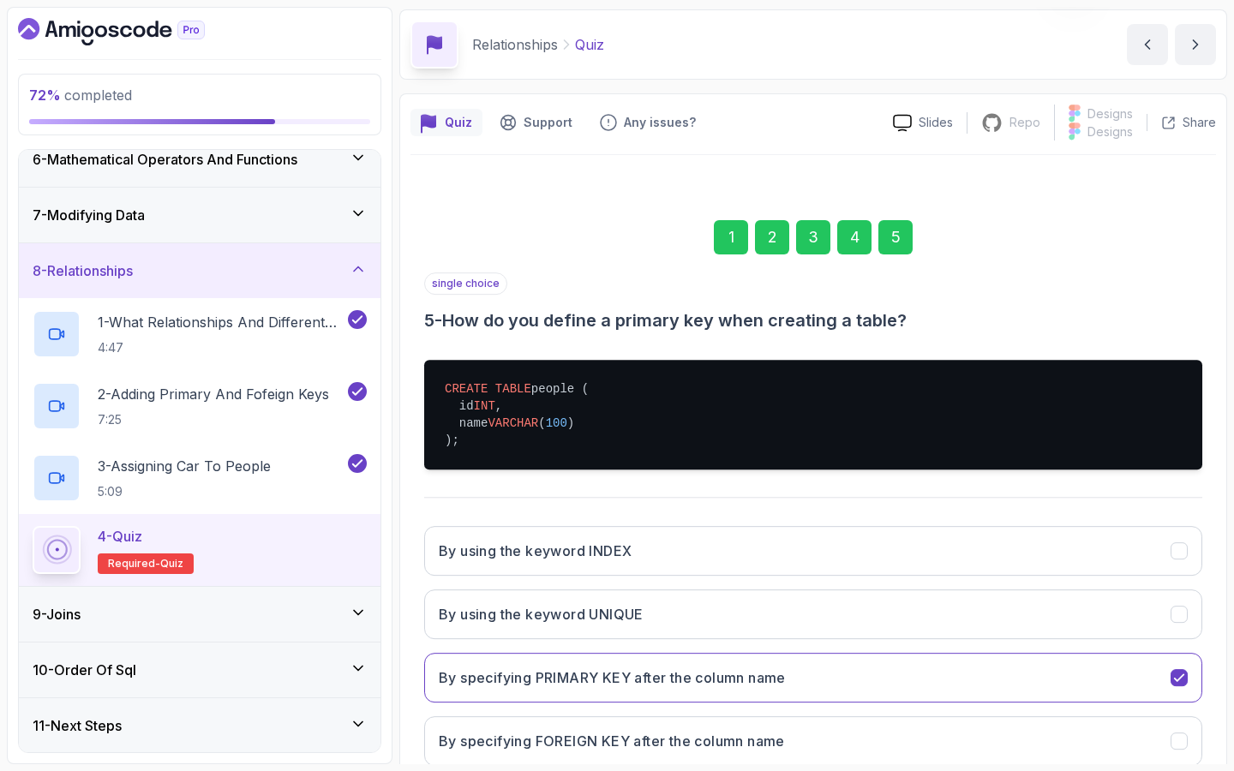
scroll to position [30, 0]
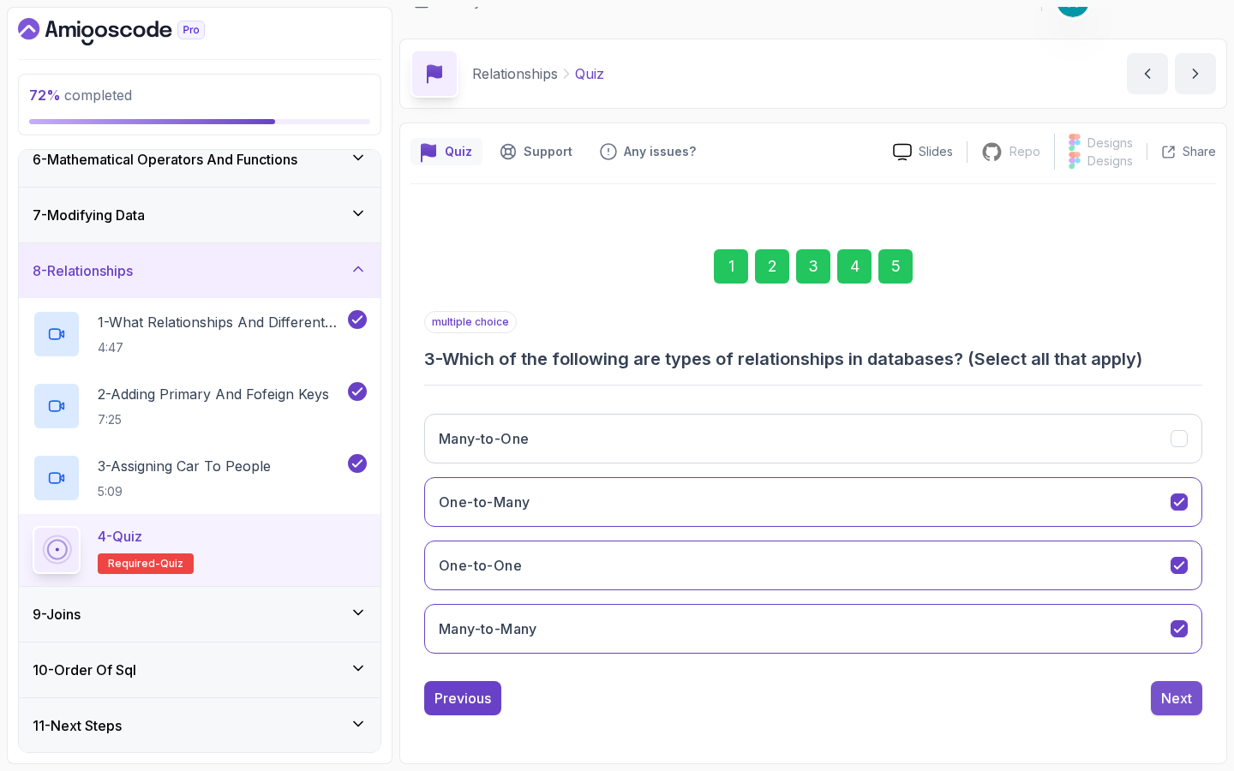
click at [1182, 713] on button "Next" at bounding box center [1176, 698] width 51 height 34
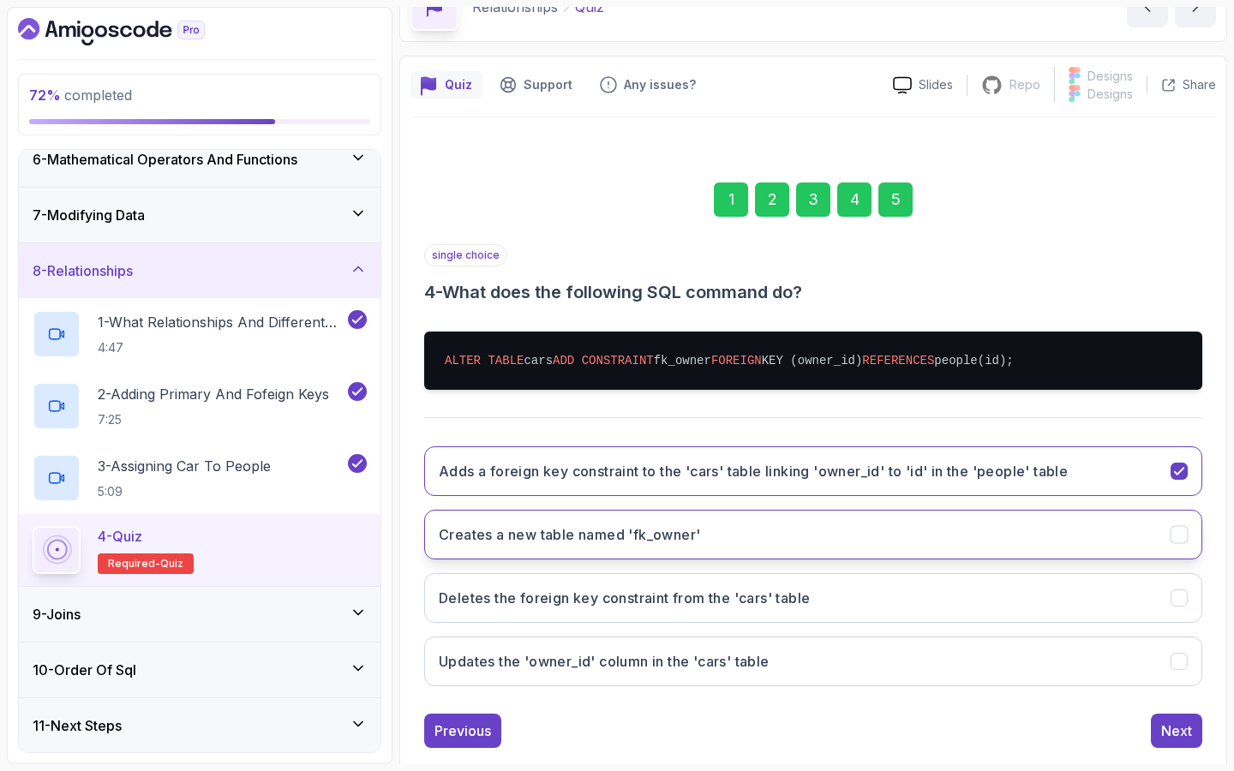
scroll to position [129, 0]
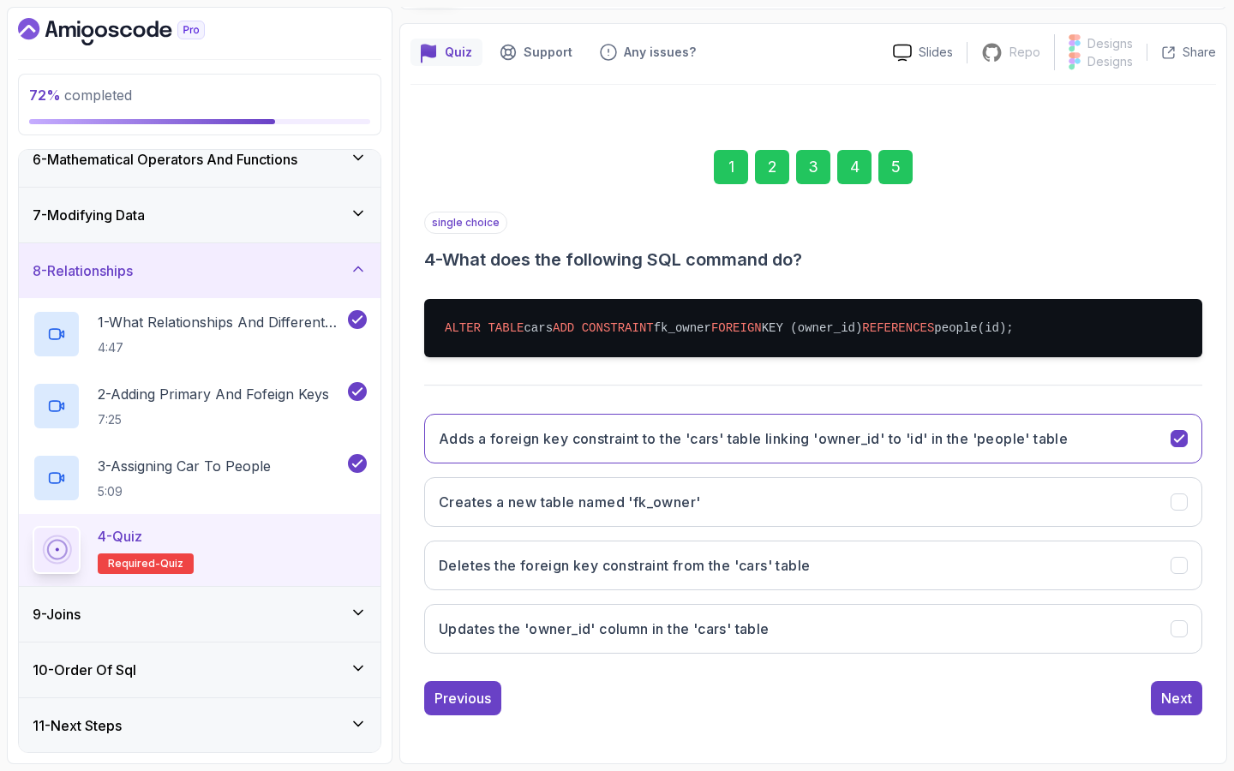
click at [898, 177] on div "5" at bounding box center [896, 167] width 34 height 34
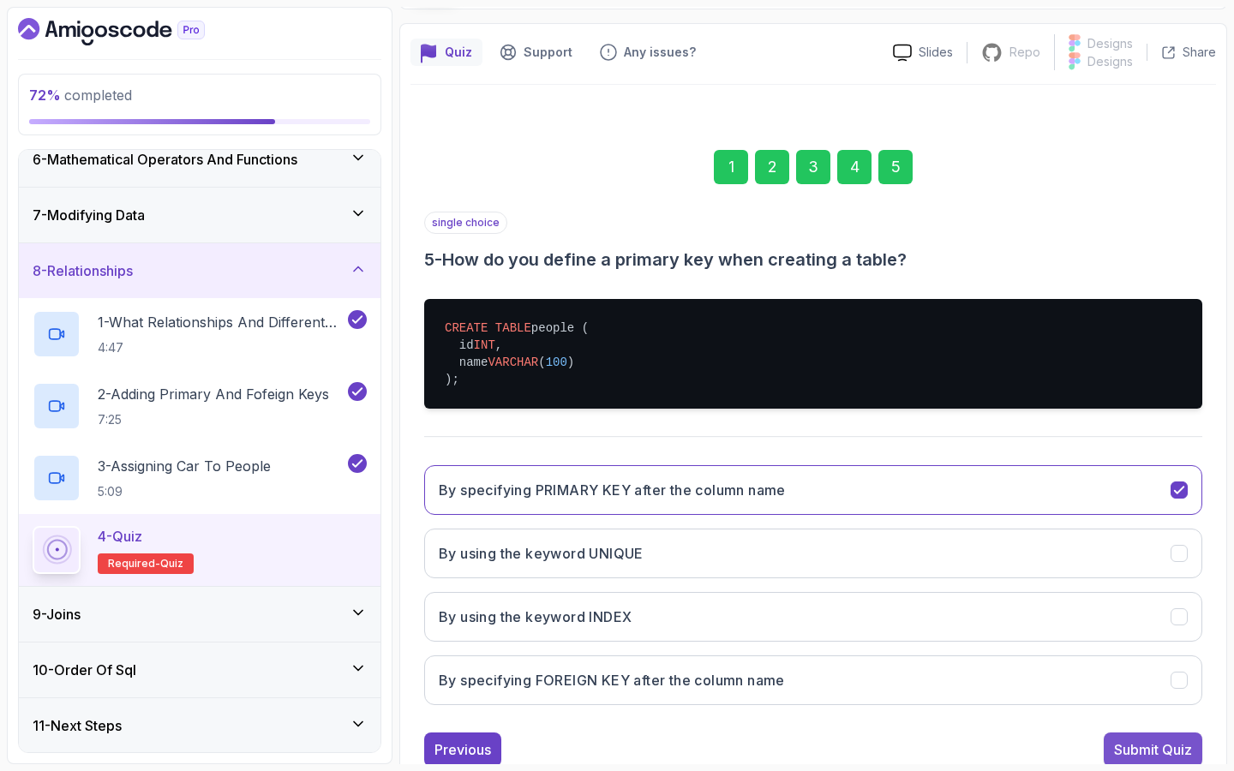
click at [1154, 743] on div "Submit Quiz" at bounding box center [1153, 750] width 78 height 21
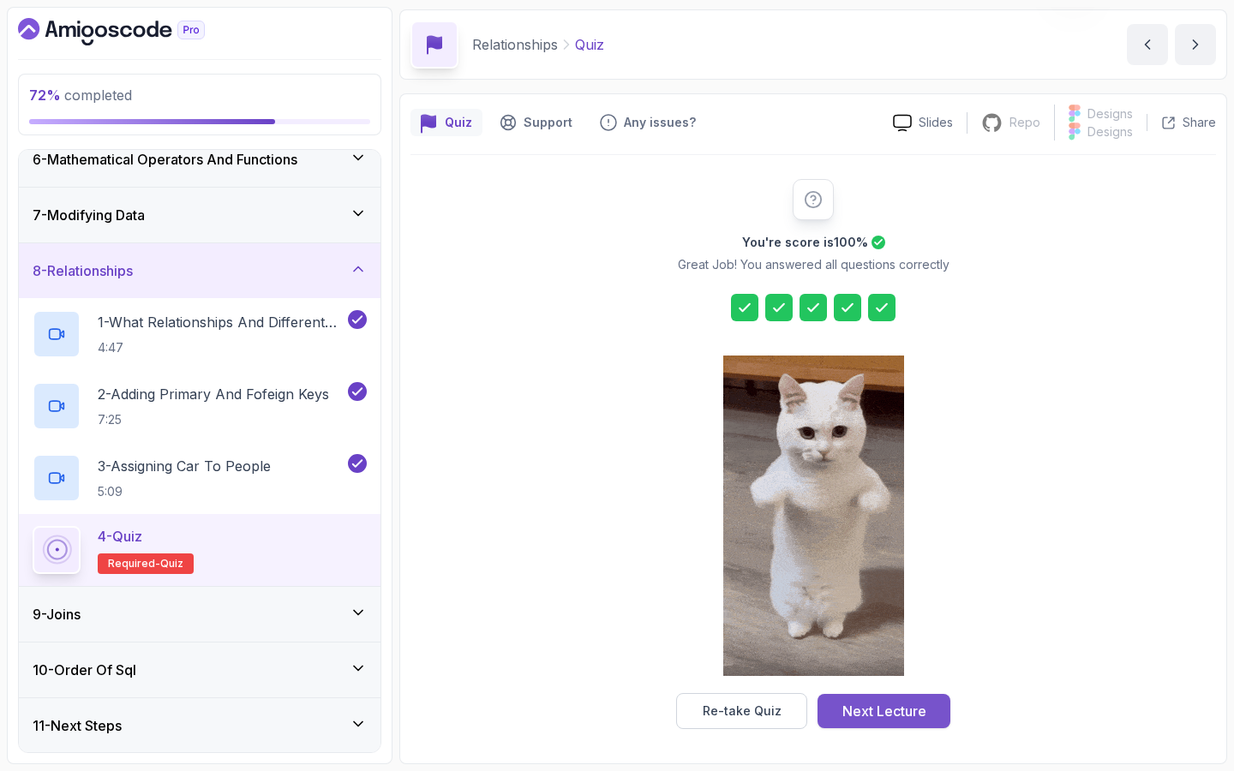
click at [909, 709] on div "Next Lecture" at bounding box center [885, 711] width 84 height 21
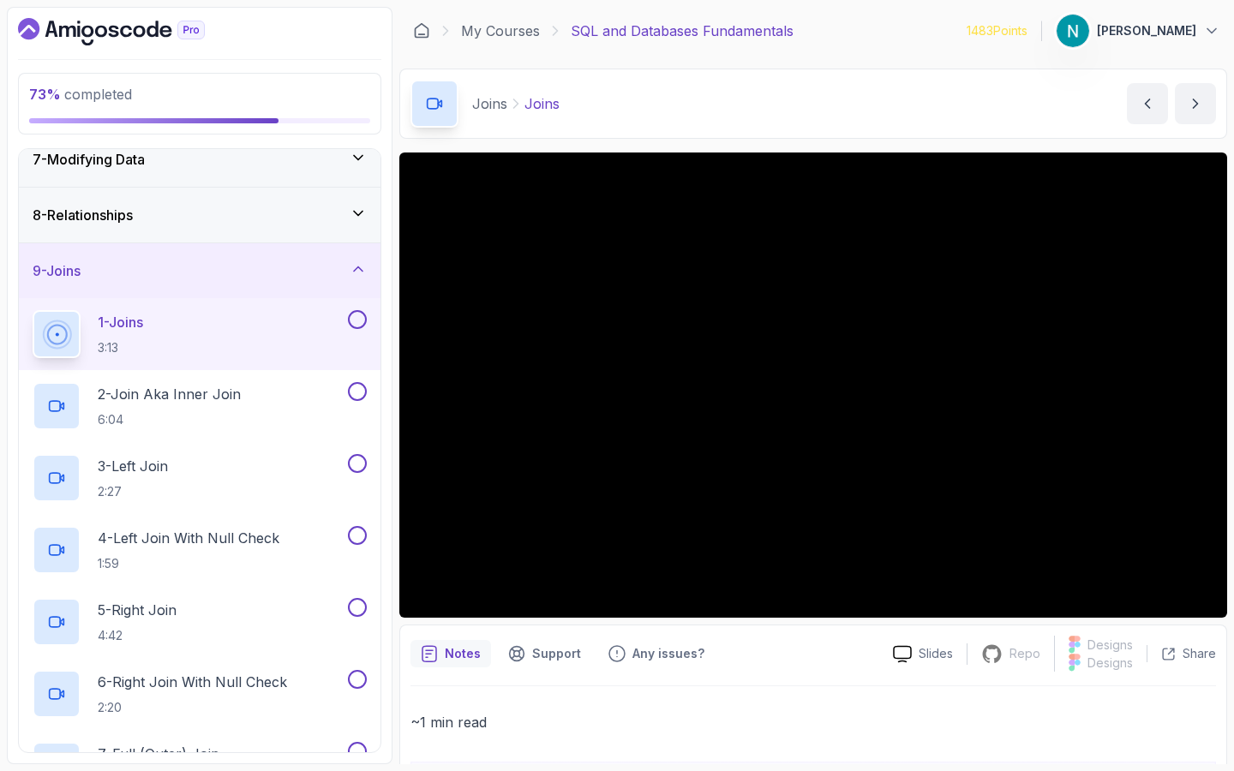
scroll to position [6, 0]
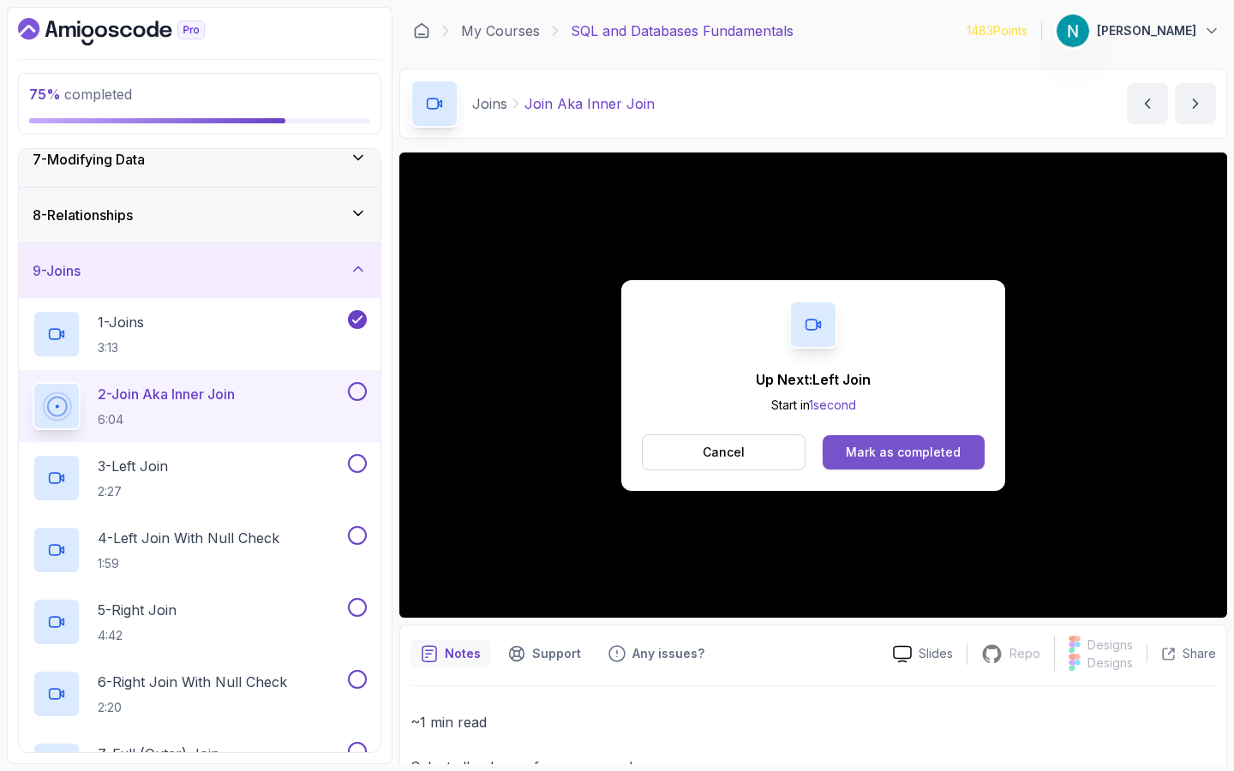
click at [918, 458] on div "Mark as completed" at bounding box center [903, 452] width 115 height 17
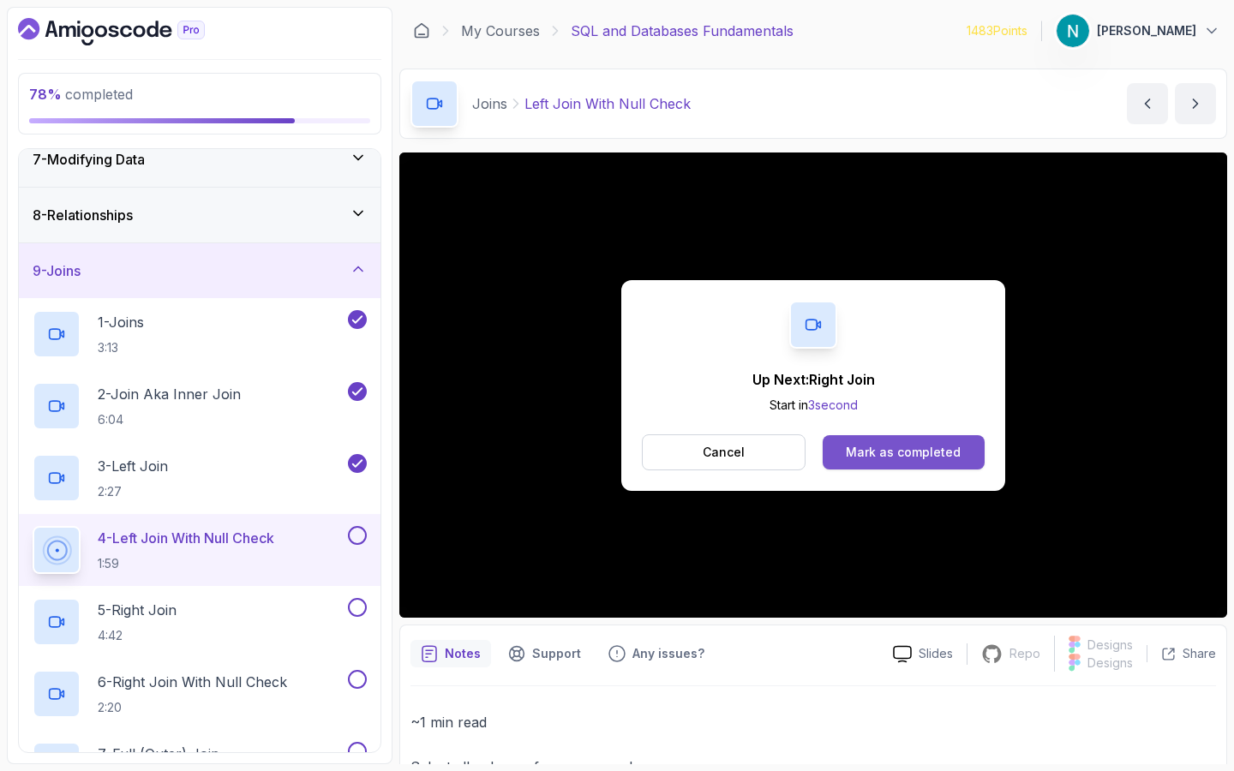
click at [903, 444] on div "Mark as completed" at bounding box center [903, 452] width 115 height 17
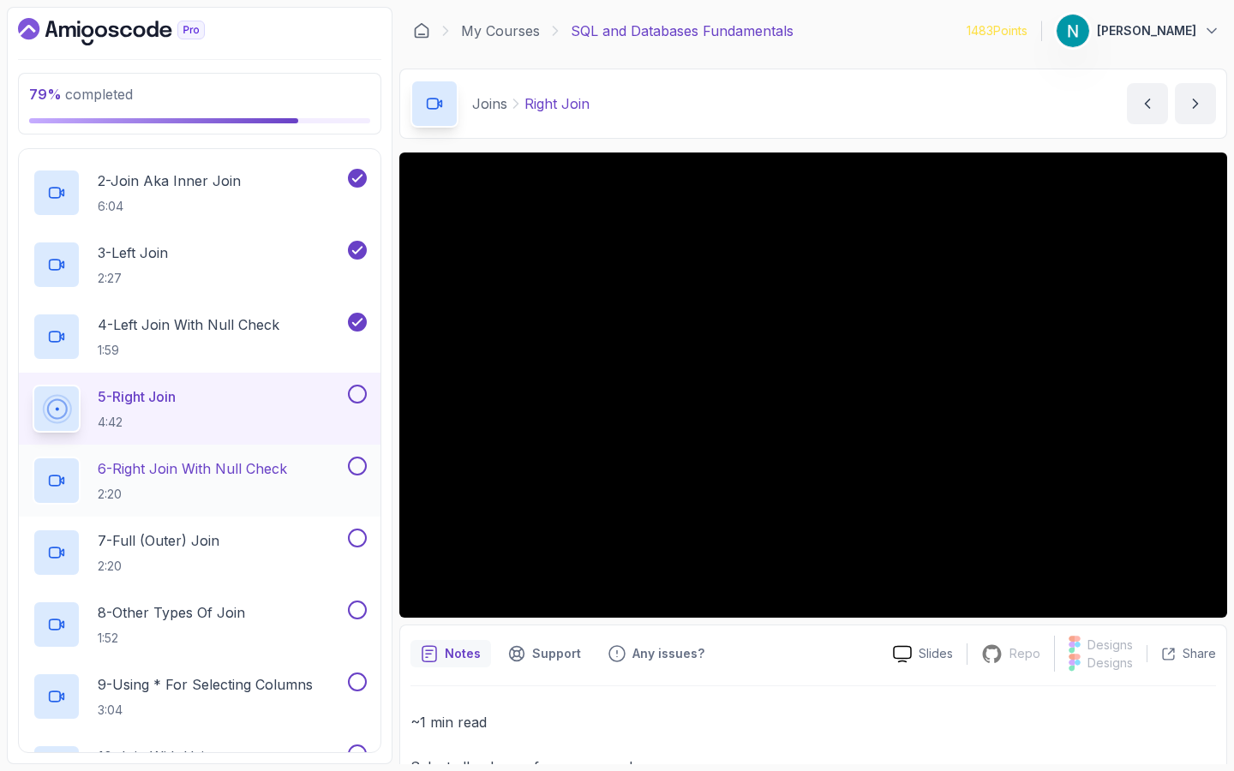
scroll to position [545, 0]
